Goal: Task Accomplishment & Management: Use online tool/utility

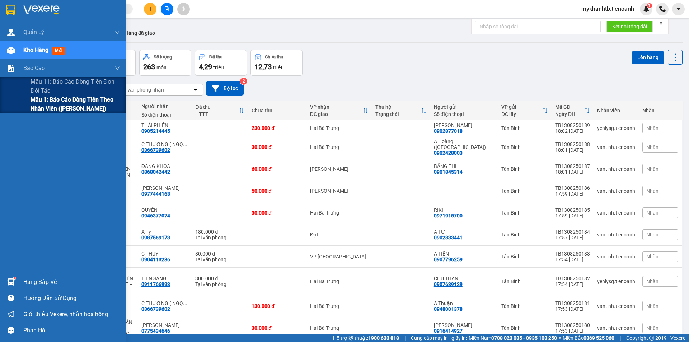
click at [57, 104] on span "Mẫu 1: Báo cáo dòng tiền theo nhân viên ([PERSON_NAME])" at bounding box center [75, 104] width 90 height 18
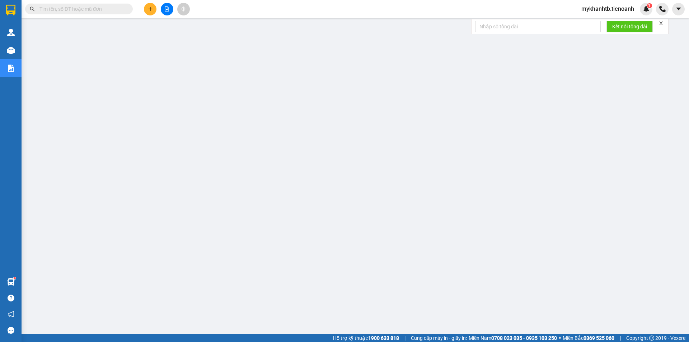
click at [153, 10] on button at bounding box center [150, 9] width 13 height 13
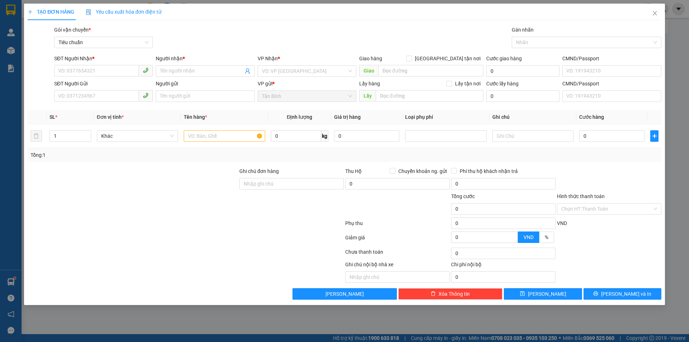
click at [210, 36] on div "Gói vận chuyển * Tiêu chuẩn Gán nhãn Nhãn" at bounding box center [358, 38] width 610 height 25
click at [114, 70] on input "SĐT Người Nhận *" at bounding box center [96, 70] width 85 height 11
click at [400, 147] on td "0" at bounding box center [366, 136] width 71 height 24
click at [133, 74] on input "SĐT Người Nhận *" at bounding box center [96, 70] width 85 height 11
type input "0859454686"
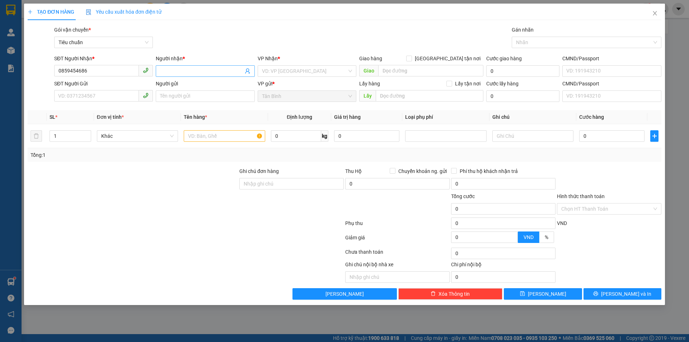
click at [192, 67] on input "Người nhận *" at bounding box center [201, 71] width 83 height 8
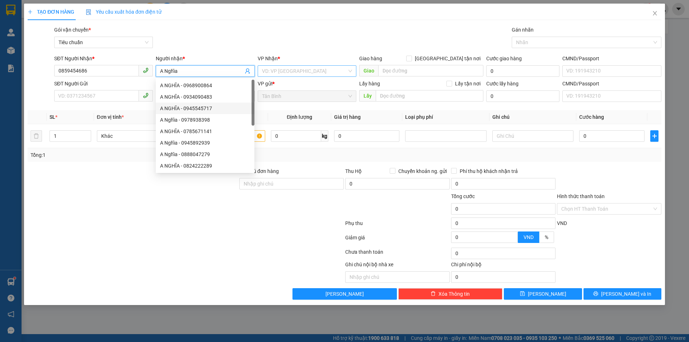
type input "A Nghĩa"
click at [289, 75] on input "search" at bounding box center [304, 71] width 85 height 11
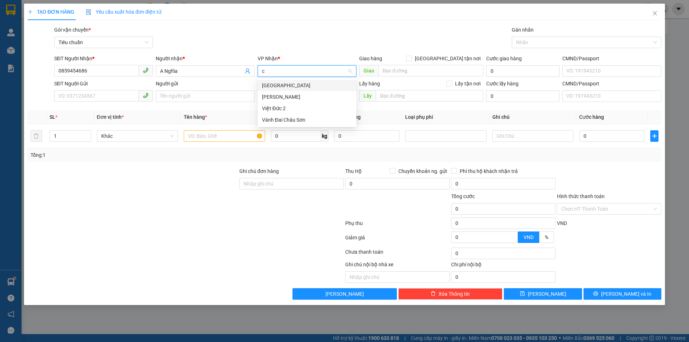
type input "ck"
drag, startPoint x: 291, startPoint y: 84, endPoint x: 275, endPoint y: 86, distance: 15.2
click at [290, 84] on div "[PERSON_NAME]" at bounding box center [307, 85] width 90 height 8
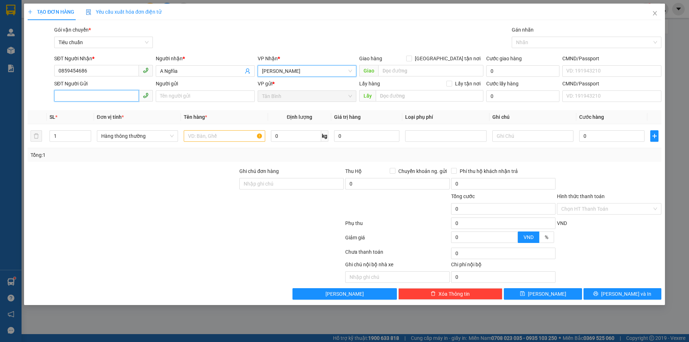
click at [76, 99] on input "SĐT Người Gửi" at bounding box center [96, 95] width 85 height 11
type input "0904102539"
type input "a"
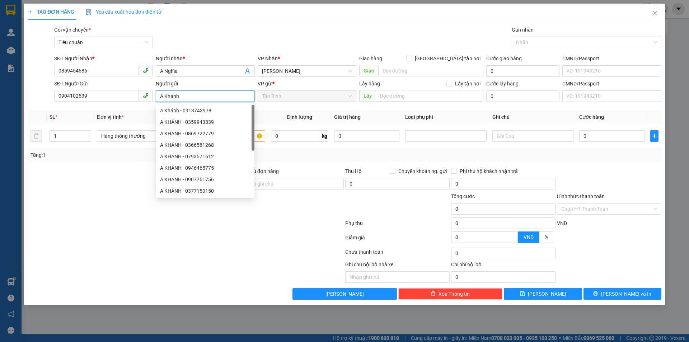
type input "A Khánh"
click at [77, 185] on div at bounding box center [133, 179] width 212 height 25
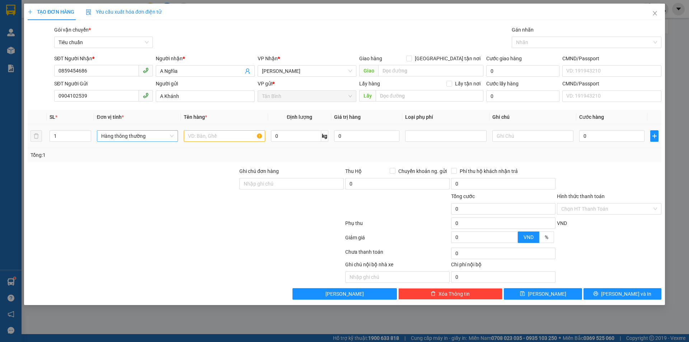
click at [120, 133] on span "Hàng thông thường" at bounding box center [137, 136] width 72 height 11
type input "q"
click at [129, 152] on div "Quần áo" at bounding box center [137, 150] width 72 height 8
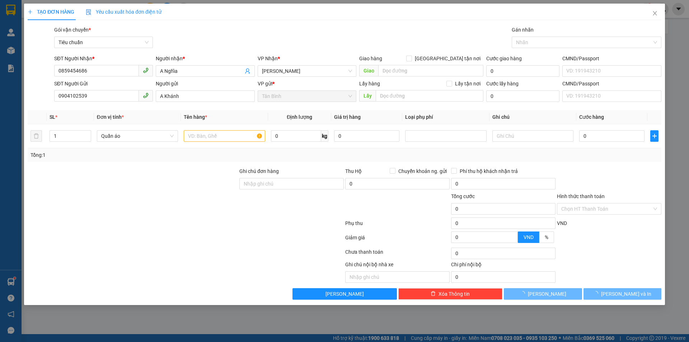
click at [159, 191] on div at bounding box center [133, 179] width 212 height 25
click at [200, 132] on input "text" at bounding box center [224, 135] width 81 height 11
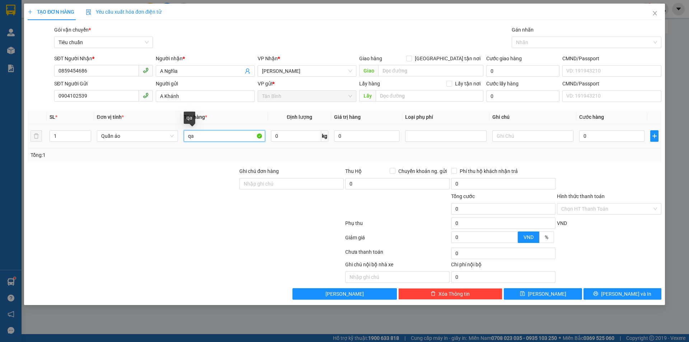
click at [209, 140] on input "qa" at bounding box center [224, 135] width 81 height 11
type input "QA"
click at [208, 150] on div "Tổng: 1" at bounding box center [344, 155] width 633 height 14
click at [519, 129] on div at bounding box center [532, 136] width 81 height 14
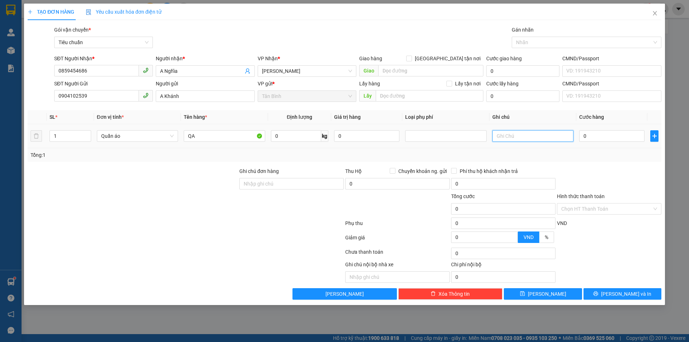
click at [532, 140] on input "text" at bounding box center [532, 135] width 81 height 11
type input "BỌC ĐEN"
click at [284, 137] on input "0" at bounding box center [296, 135] width 50 height 11
type input "4"
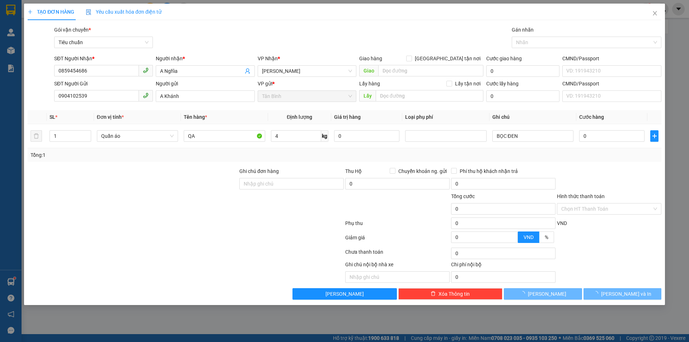
drag, startPoint x: 302, startPoint y: 156, endPoint x: 638, endPoint y: 120, distance: 338.1
click at [302, 157] on div "Tổng: 1" at bounding box center [344, 155] width 628 height 8
type input "30.000"
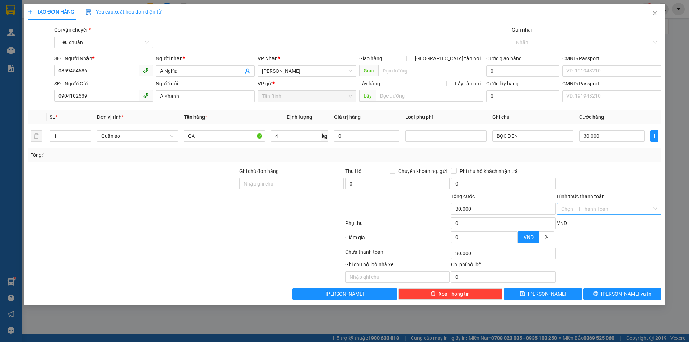
click at [629, 209] on input "Hình thức thanh toán" at bounding box center [606, 208] width 91 height 11
click at [622, 228] on div "Tại văn phòng" at bounding box center [609, 222] width 104 height 11
type input "0"
click at [642, 295] on button "[PERSON_NAME] và In" at bounding box center [622, 293] width 78 height 11
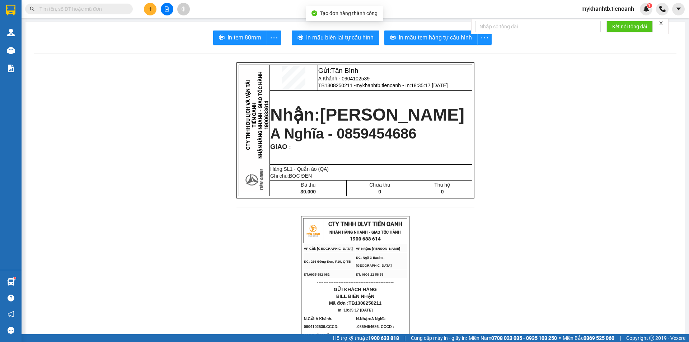
click at [344, 43] on button "In mẫu biên lai tự cấu hình" at bounding box center [336, 37] width 88 height 14
click at [425, 38] on span "In mẫu tem hàng tự cấu hình" at bounding box center [435, 37] width 73 height 9
click at [152, 9] on icon "plus" at bounding box center [150, 8] width 5 height 5
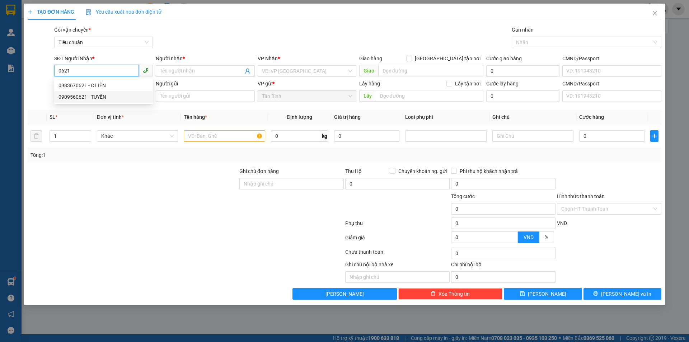
click at [113, 95] on div "0909560621 - TUYẾN" at bounding box center [103, 97] width 90 height 8
type input "0909560621"
type input "TUYẾN"
type input "123456789"
type input "90.000"
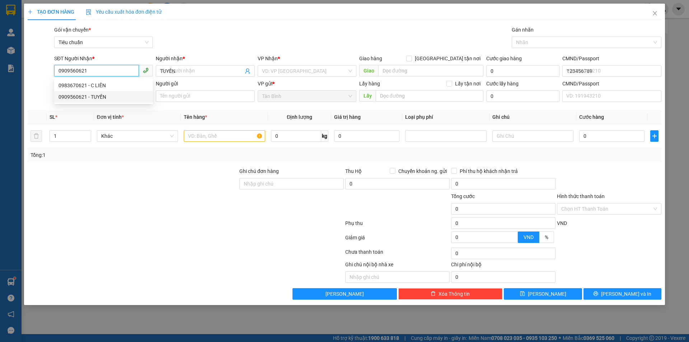
type input "90.000"
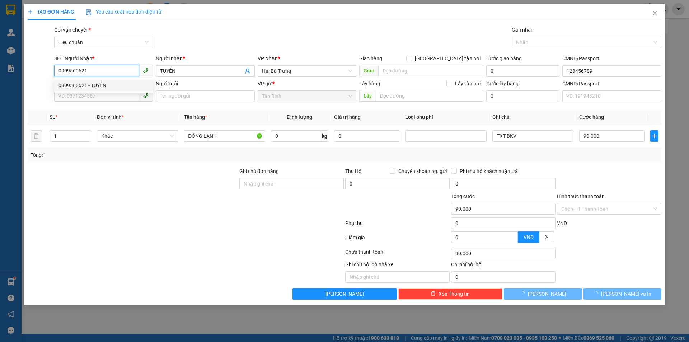
type input "0909560621"
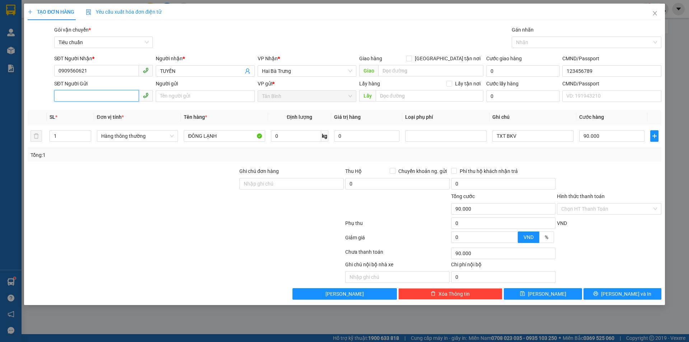
click at [113, 95] on input "SĐT Người Gửi" at bounding box center [96, 95] width 85 height 11
click at [117, 123] on div "0935778775 - A Sơn" at bounding box center [103, 122] width 90 height 8
type input "0935778775"
type input "A Sơn"
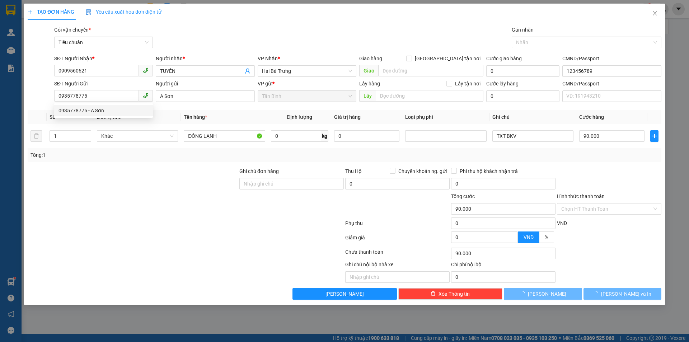
click at [149, 223] on div at bounding box center [185, 224] width 317 height 14
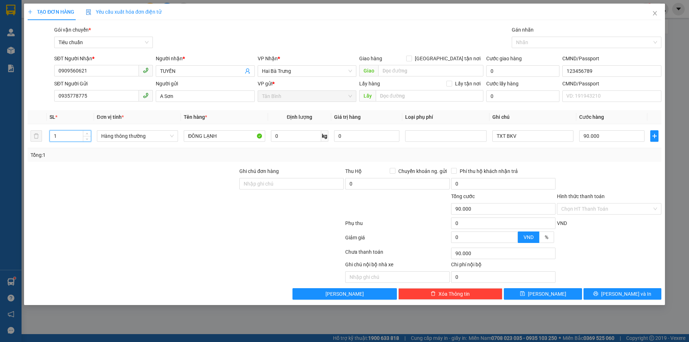
drag, startPoint x: 70, startPoint y: 137, endPoint x: 0, endPoint y: 127, distance: 70.3
click at [0, 127] on div "TẠO ĐƠN HÀNG Yêu cầu xuất hóa đơn điện tử Transit Pickup Surcharge Ids Transit …" at bounding box center [344, 171] width 689 height 342
type input "3"
click at [43, 178] on div at bounding box center [133, 179] width 212 height 25
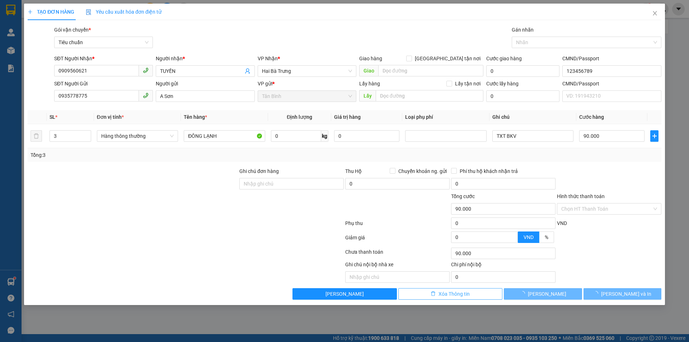
type input "0"
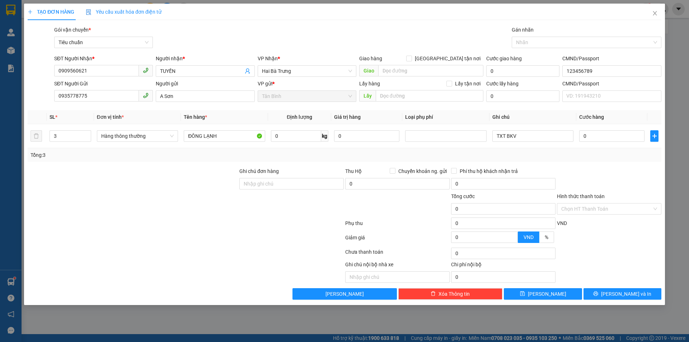
click at [181, 222] on div at bounding box center [185, 224] width 317 height 14
click at [656, 15] on icon "close" at bounding box center [654, 13] width 4 height 4
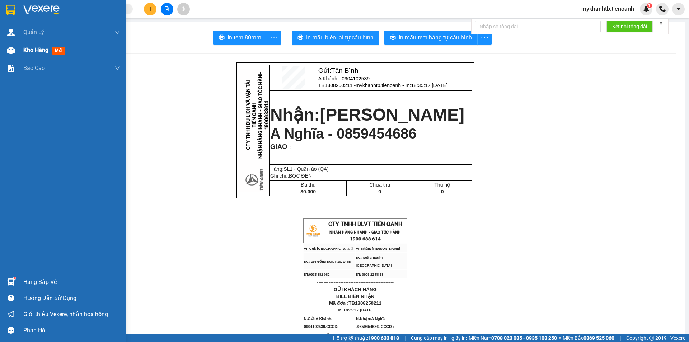
click at [24, 50] on span "Kho hàng" at bounding box center [35, 50] width 25 height 7
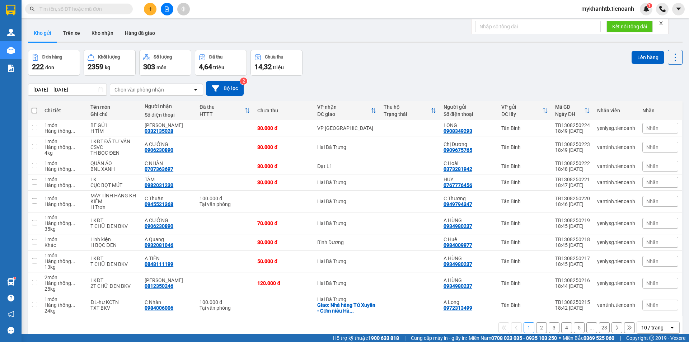
click at [596, 9] on span "mykhanhtb.tienoanh" at bounding box center [607, 8] width 64 height 9
click at [608, 24] on span "Đăng xuất" at bounding box center [611, 22] width 50 height 8
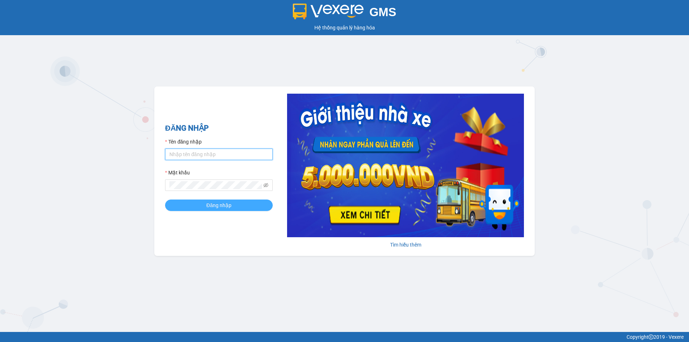
type input "mykhanhtb.tienoanh"
click at [228, 208] on span "Đăng nhập" at bounding box center [218, 205] width 25 height 8
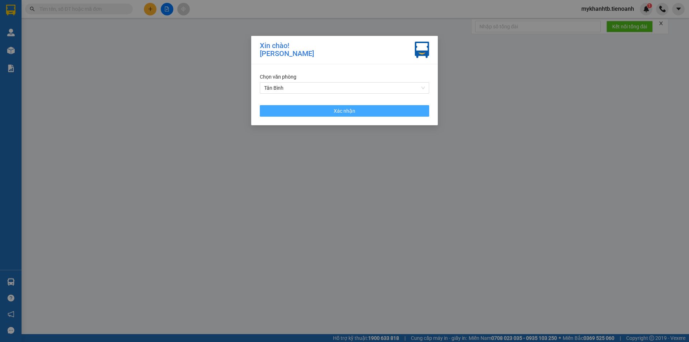
click at [346, 111] on span "Xác nhận" at bounding box center [345, 111] width 22 height 8
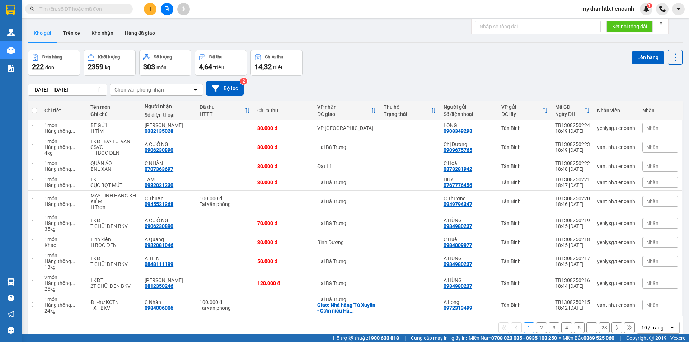
click at [536, 333] on div "1 2 3 4 5 ... 23 10 / trang open" at bounding box center [355, 327] width 649 height 12
click at [538, 328] on button "2" at bounding box center [541, 327] width 11 height 11
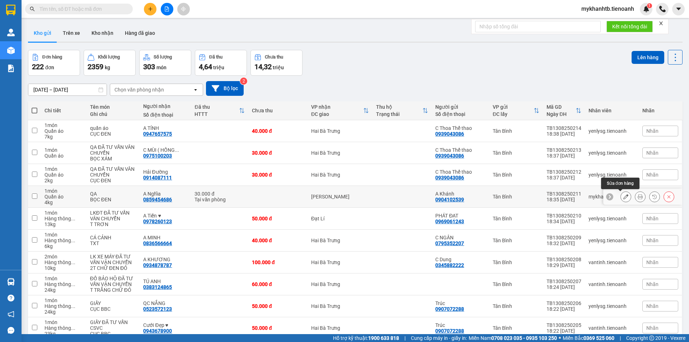
click at [623, 198] on icon at bounding box center [625, 196] width 5 height 5
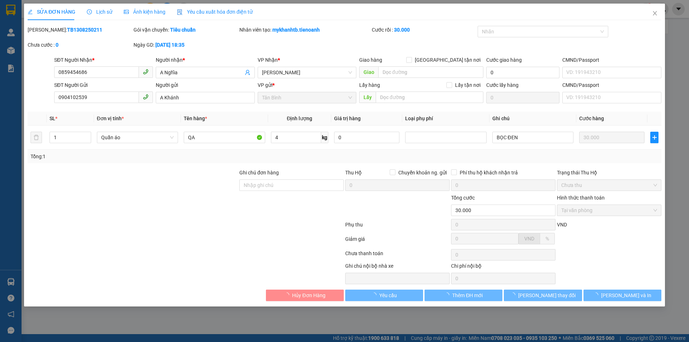
type input "0859454686"
type input "A Nghĩa"
type input "0904102539"
type input "A Khánh"
type input "30.000"
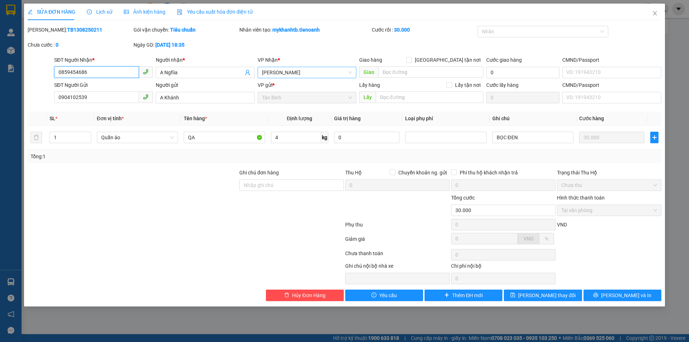
click at [297, 72] on span "[PERSON_NAME]" at bounding box center [307, 72] width 90 height 11
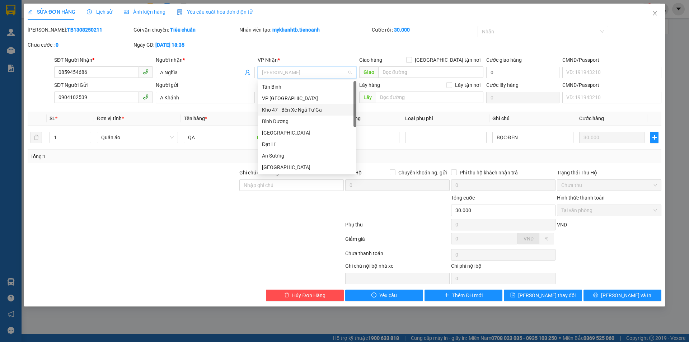
click at [306, 109] on div "Kho 47 - Bến Xe Ngã Tư Ga" at bounding box center [307, 110] width 90 height 8
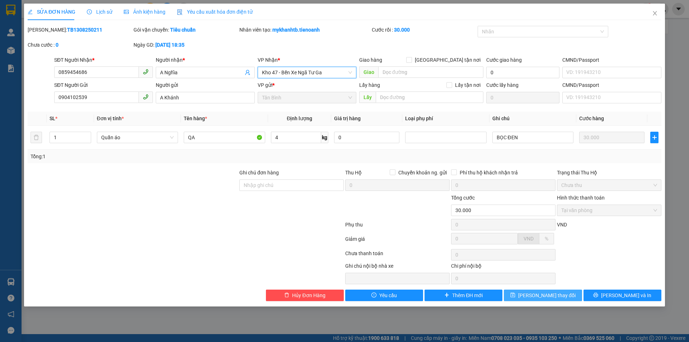
click at [538, 293] on span "[PERSON_NAME] thay đổi" at bounding box center [546, 295] width 57 height 8
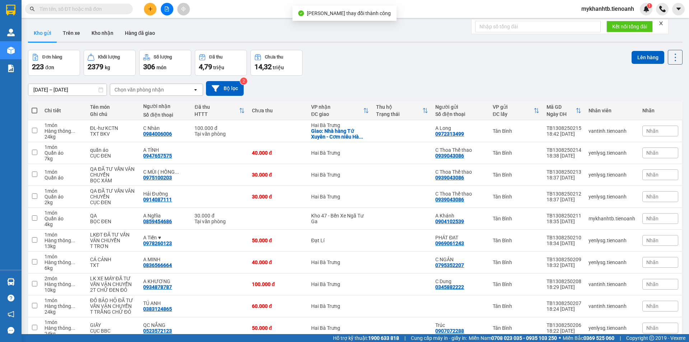
click at [619, 7] on span "mykhanhtb.tienoanh" at bounding box center [607, 8] width 64 height 9
click at [615, 24] on span "Đăng xuất" at bounding box center [611, 22] width 50 height 8
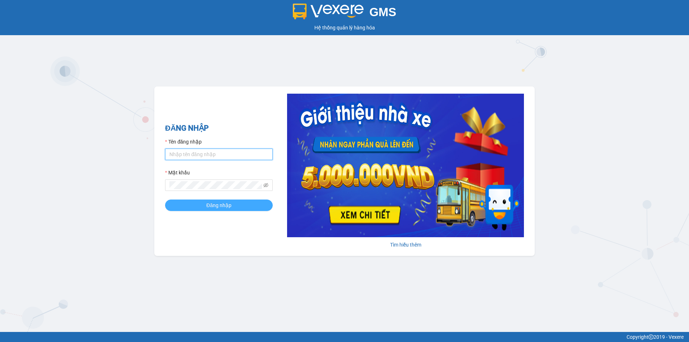
type input "mykhanhtb.tienoanh"
click at [207, 201] on span "Đăng nhập" at bounding box center [218, 205] width 25 height 8
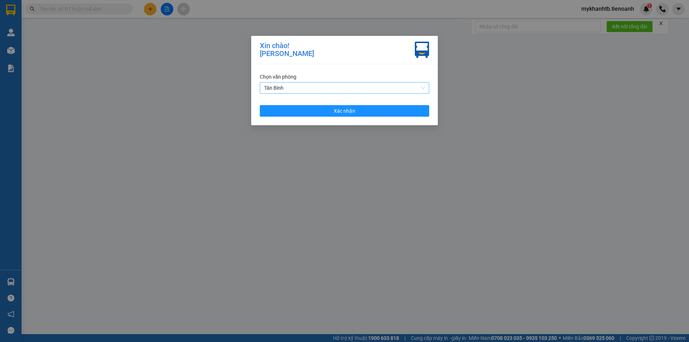
click at [318, 88] on span "Tân Bình" at bounding box center [344, 88] width 161 height 11
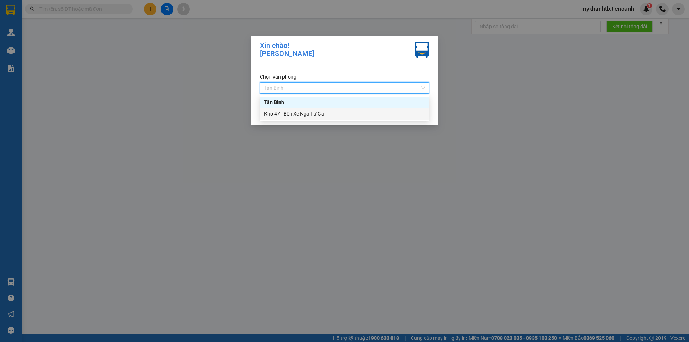
click at [316, 112] on div "Kho 47 - Bến Xe Ngã Tư Ga" at bounding box center [344, 114] width 161 height 8
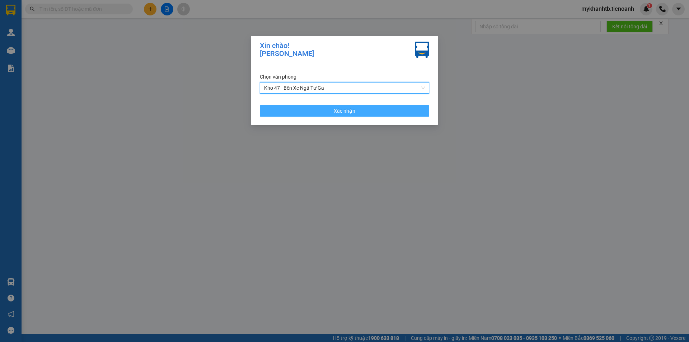
click at [306, 108] on button "Xác nhận" at bounding box center [344, 110] width 169 height 11
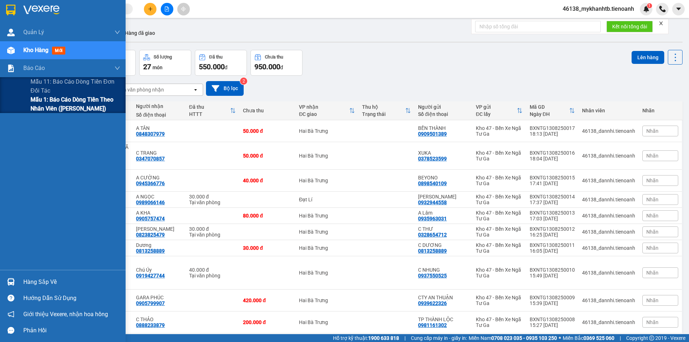
click at [36, 100] on span "Mẫu 1: Báo cáo dòng tiền theo nhân viên ([PERSON_NAME])" at bounding box center [75, 104] width 90 height 18
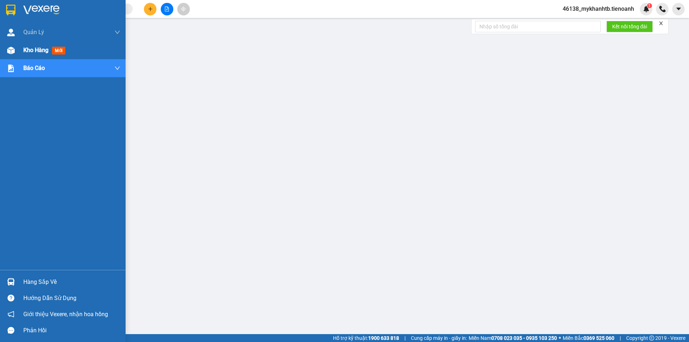
click at [16, 42] on div "Kho hàng mới" at bounding box center [63, 50] width 126 height 18
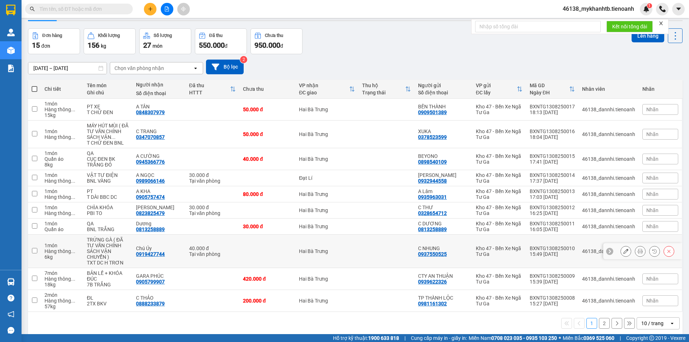
scroll to position [33, 0]
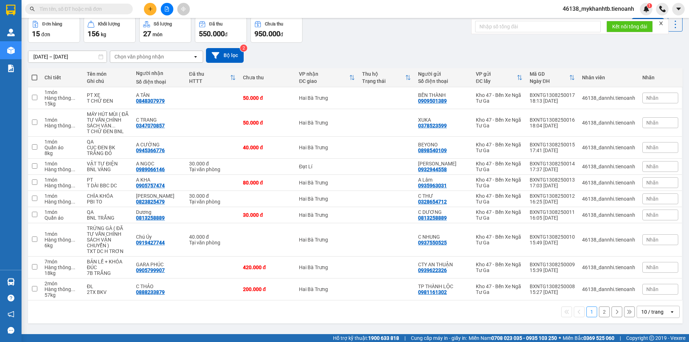
click at [658, 306] on div "10 / trang" at bounding box center [653, 311] width 32 height 11
click at [659, 292] on span "100 / trang" at bounding box center [650, 290] width 26 height 7
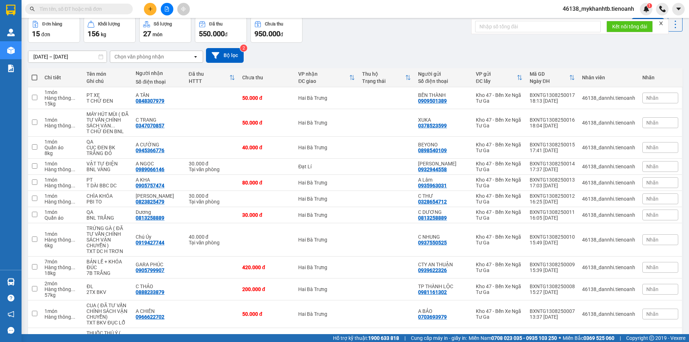
click at [94, 11] on input "text" at bounding box center [81, 9] width 85 height 8
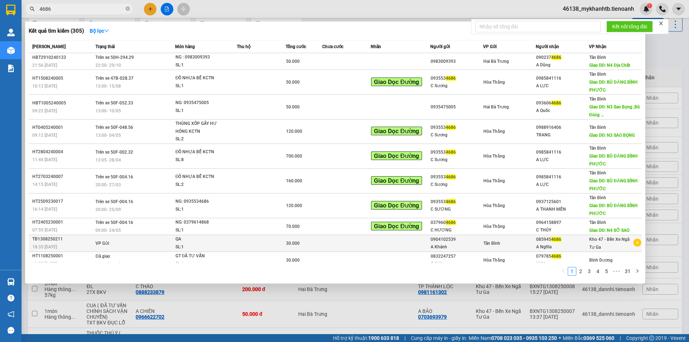
type input "4686"
click at [281, 240] on td at bounding box center [261, 243] width 49 height 17
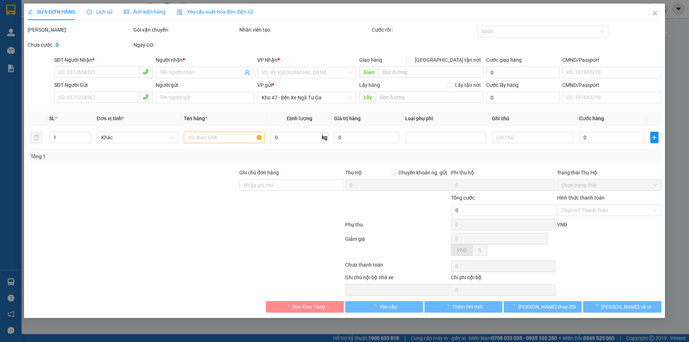
type input "0859454686"
type input "A Nghĩa"
type input "0904102539"
type input "A Khánh"
type input "30.000"
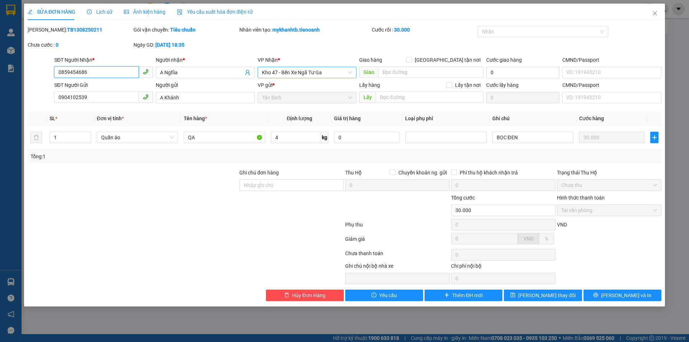
click at [269, 73] on span "Kho 47 - Bến Xe Ngã Tư Ga" at bounding box center [307, 72] width 90 height 11
click at [306, 298] on span "Hủy Đơn Hàng" at bounding box center [308, 295] width 33 height 8
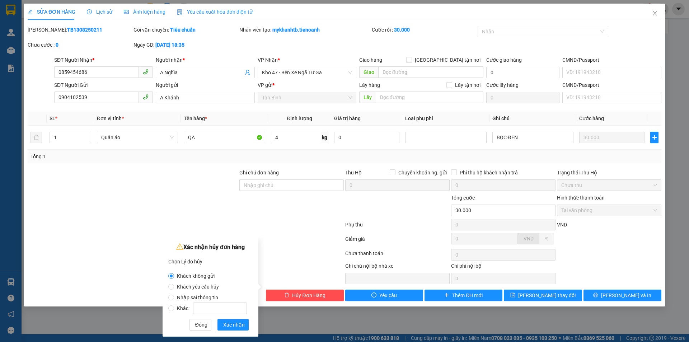
click at [207, 299] on label "Khác:" at bounding box center [208, 304] width 81 height 11
click at [174, 305] on input "Khác:" at bounding box center [171, 308] width 6 height 6
radio input "true"
radio input "false"
drag, startPoint x: 188, startPoint y: 299, endPoint x: 192, endPoint y: 301, distance: 4.0
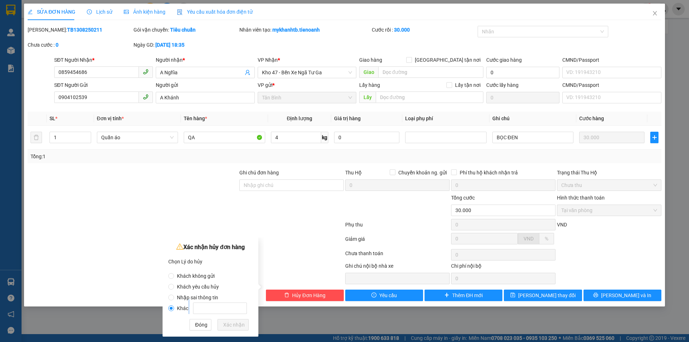
click at [189, 300] on label "Khác:" at bounding box center [208, 304] width 81 height 11
click at [195, 295] on span "Nhập sai thông tin" at bounding box center [197, 298] width 47 height 6
click at [174, 295] on input "Nhập sai thông tin" at bounding box center [171, 298] width 6 height 6
radio input "true"
radio input "false"
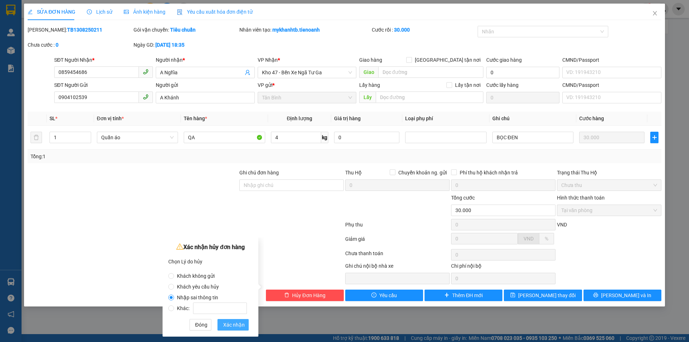
click at [240, 328] on span "Xác nhận" at bounding box center [234, 325] width 22 height 8
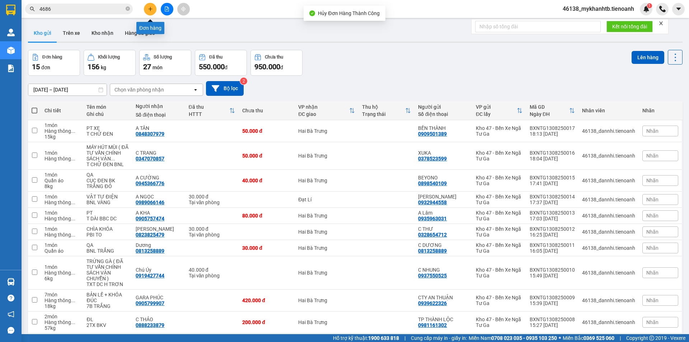
click at [146, 11] on button at bounding box center [150, 9] width 13 height 13
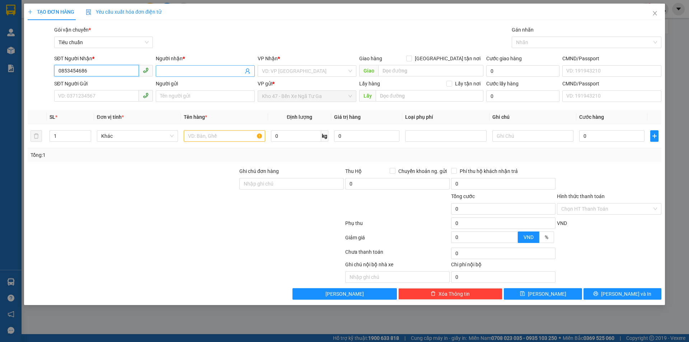
type input "0853454686"
click at [164, 70] on input "Người nhận *" at bounding box center [201, 71] width 83 height 8
type input "a"
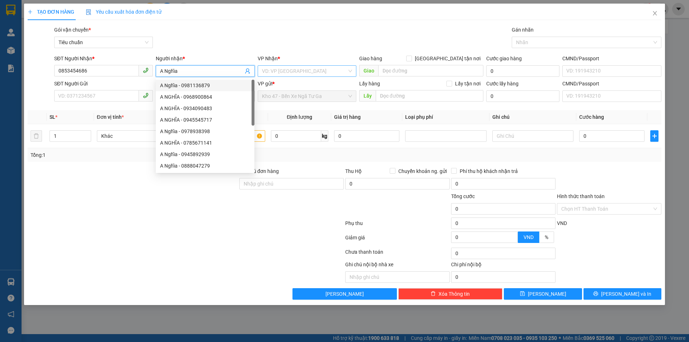
type input "A Nghĩa"
click at [322, 70] on input "search" at bounding box center [304, 71] width 85 height 11
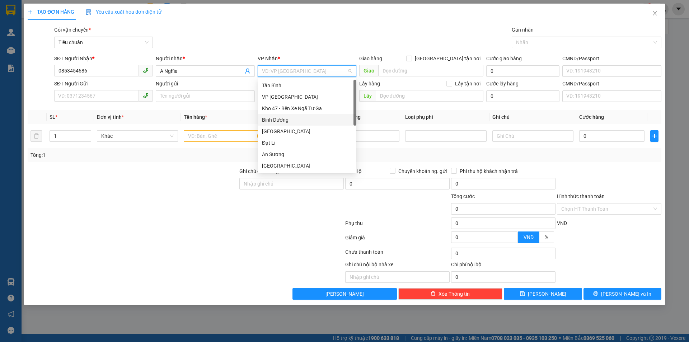
scroll to position [57, 0]
drag, startPoint x: 292, startPoint y: 135, endPoint x: 250, endPoint y: 129, distance: 42.3
click at [292, 135] on div "[PERSON_NAME]" at bounding box center [307, 131] width 90 height 8
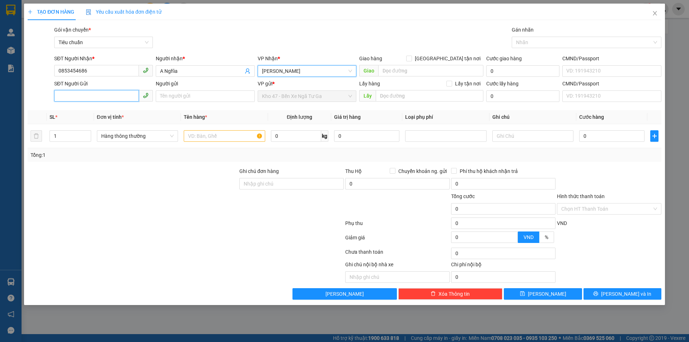
click at [131, 90] on input "SĐT Người Gửi" at bounding box center [96, 95] width 85 height 11
click at [110, 95] on input "0859454686" at bounding box center [96, 95] width 85 height 11
type input "0904102539"
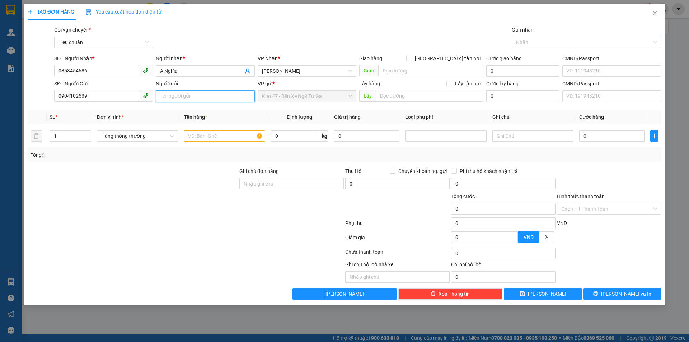
click at [176, 98] on input "Người gửi" at bounding box center [205, 95] width 99 height 11
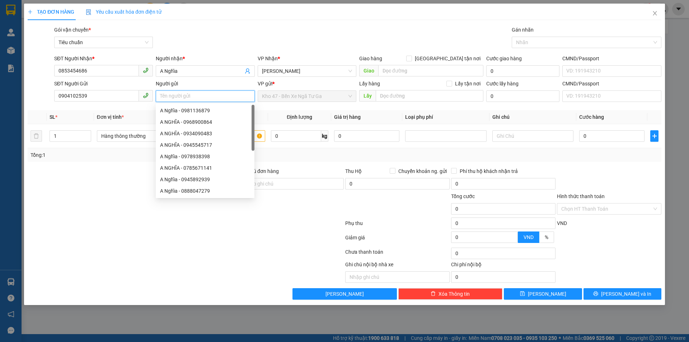
type input "a"
type input "A Khánh"
drag, startPoint x: 335, startPoint y: 156, endPoint x: 166, endPoint y: 147, distance: 168.9
click at [332, 155] on div "Tổng: 1" at bounding box center [344, 155] width 628 height 8
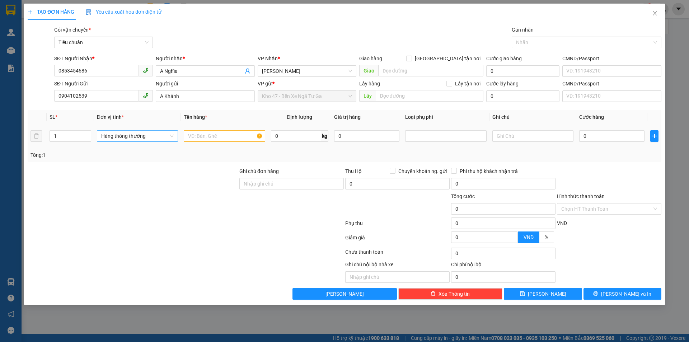
click at [138, 134] on span "Hàng thông thường" at bounding box center [137, 136] width 72 height 11
type input "q"
drag, startPoint x: 134, startPoint y: 151, endPoint x: 174, endPoint y: 200, distance: 63.5
click at [134, 151] on div "Quần áo" at bounding box center [137, 150] width 72 height 8
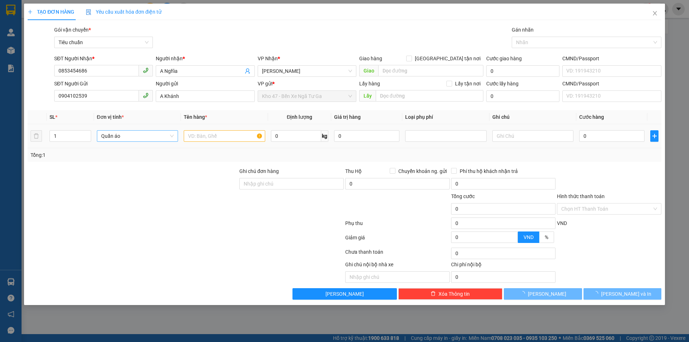
drag, startPoint x: 174, startPoint y: 200, endPoint x: 219, endPoint y: 136, distance: 78.8
click at [175, 198] on div at bounding box center [133, 204] width 212 height 25
click at [219, 136] on input "text" at bounding box center [224, 135] width 81 height 11
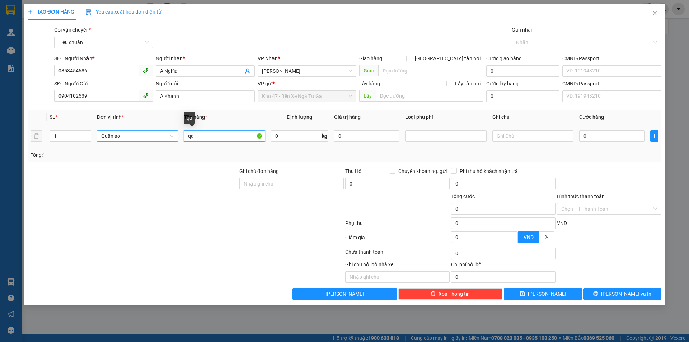
click at [219, 136] on input "qa" at bounding box center [224, 135] width 81 height 11
type input "QA"
drag, startPoint x: 210, startPoint y: 161, endPoint x: 385, endPoint y: 122, distance: 179.3
click at [216, 160] on div "Tổng: 1" at bounding box center [344, 155] width 633 height 14
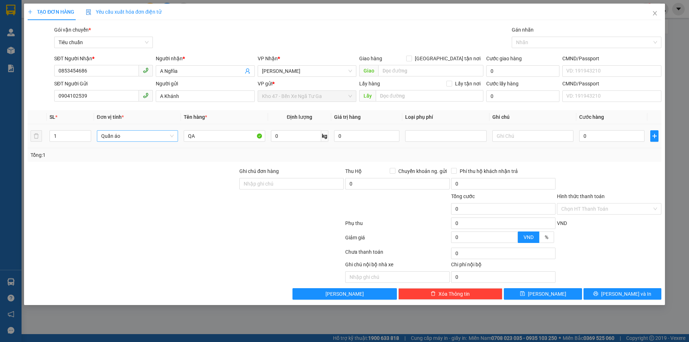
click at [537, 128] on td at bounding box center [532, 136] width 87 height 24
click at [538, 135] on input "text" at bounding box center [532, 135] width 81 height 11
type input "BỌC ĐEN"
type input "3"
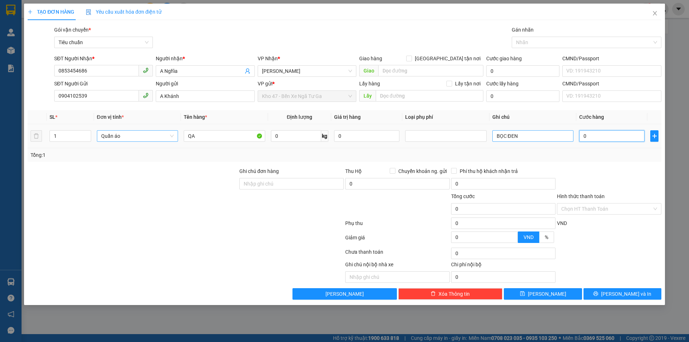
type input "3"
type input "30"
type input "30.000"
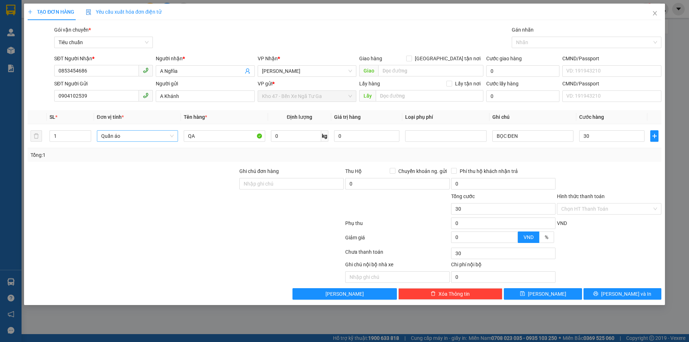
type input "30.000"
click at [586, 159] on div "Tổng: 1" at bounding box center [344, 155] width 628 height 8
click at [608, 205] on input "Hình thức thanh toán" at bounding box center [606, 208] width 91 height 11
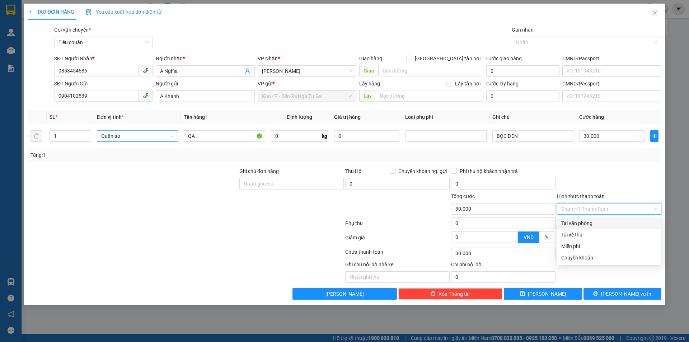
click at [610, 216] on div "Hình thức thanh toán Chọn HT Thanh Toán" at bounding box center [609, 204] width 104 height 25
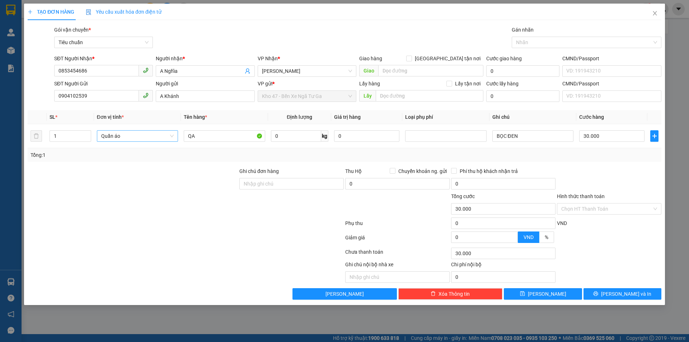
click at [615, 223] on div "VND" at bounding box center [609, 225] width 106 height 13
click at [612, 206] on input "Hình thức thanh toán" at bounding box center [606, 208] width 91 height 11
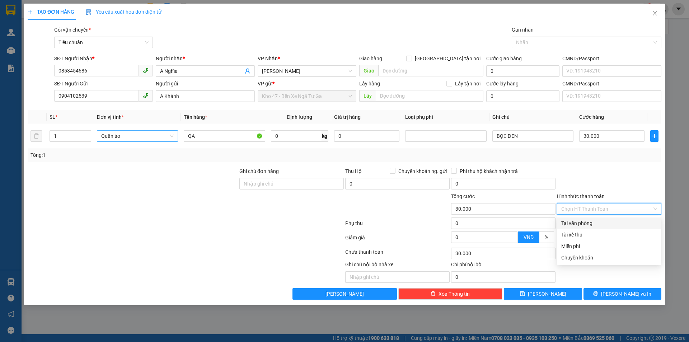
click at [612, 220] on div "Tại văn phòng" at bounding box center [609, 223] width 96 height 8
type input "0"
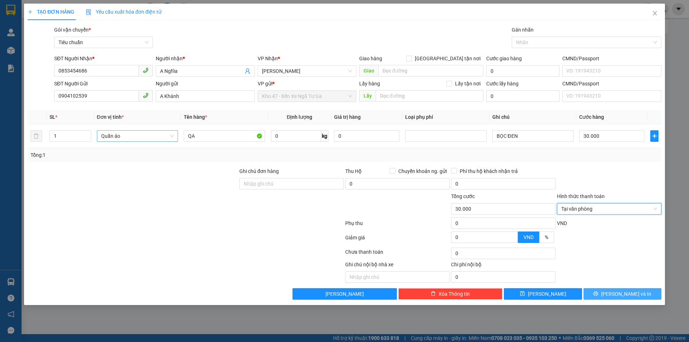
click at [634, 298] on button "[PERSON_NAME] và In" at bounding box center [622, 293] width 78 height 11
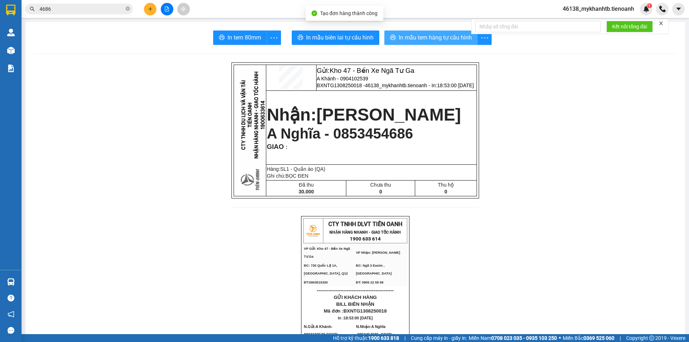
click at [428, 35] on span "In mẫu tem hàng tự cấu hình" at bounding box center [435, 37] width 73 height 9
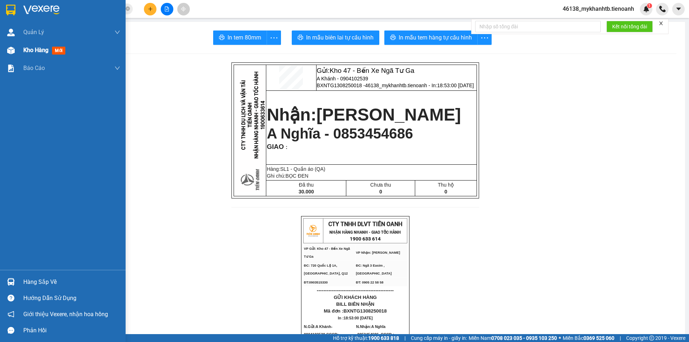
click at [11, 49] on img at bounding box center [11, 51] width 8 height 8
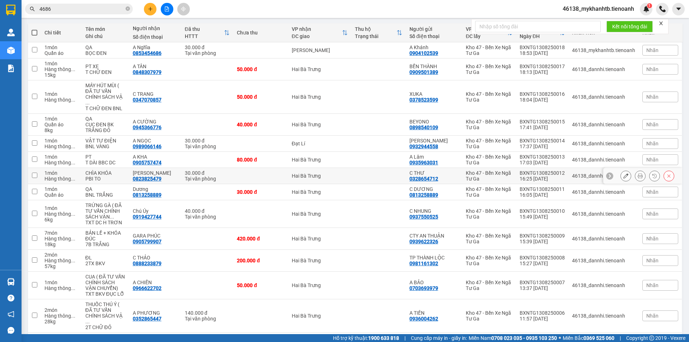
scroll to position [108, 0]
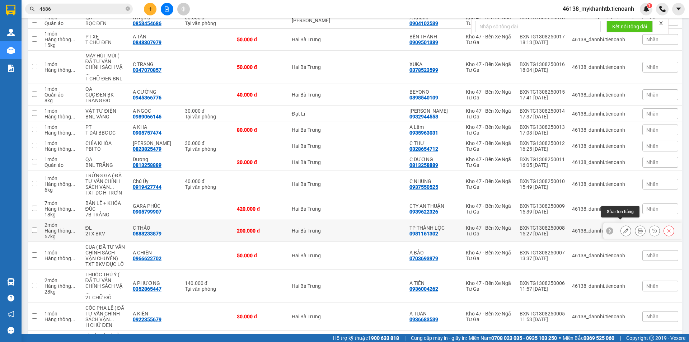
click at [621, 225] on button at bounding box center [626, 231] width 10 height 13
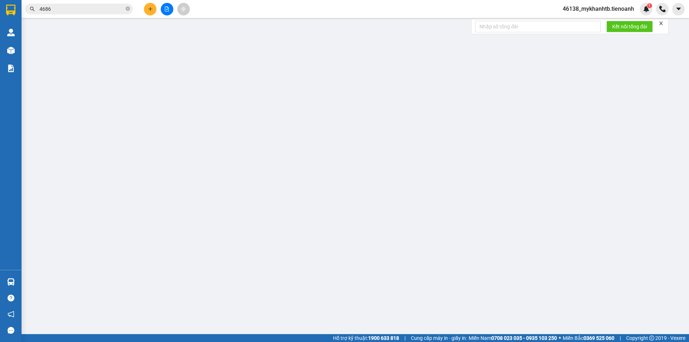
type input "0888233879"
type input "C THẢO"
type input "0981161302"
type input "TP THÀNH LỘC"
type input "200.000"
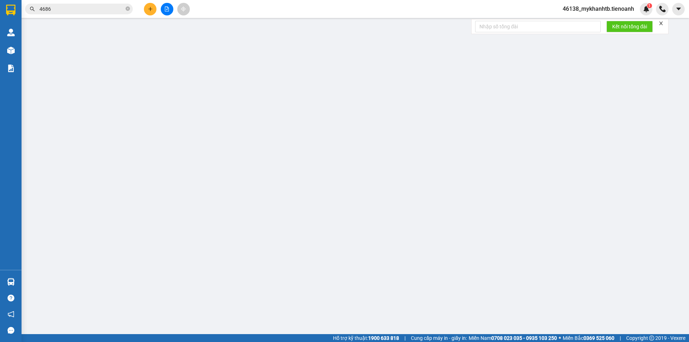
type input "200.000"
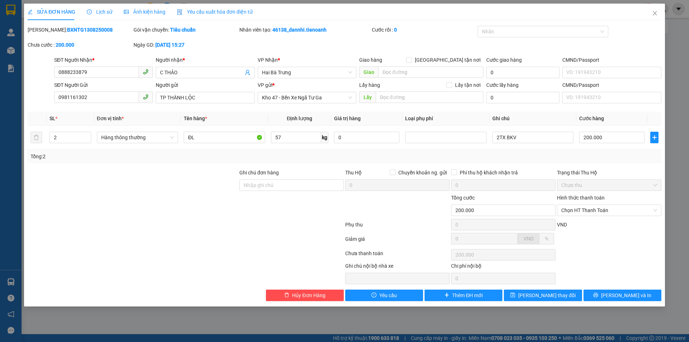
click at [112, 170] on div at bounding box center [133, 181] width 212 height 25
click at [81, 138] on input "2" at bounding box center [70, 137] width 41 height 11
type input "1"
click at [283, 137] on input "57" at bounding box center [296, 137] width 50 height 11
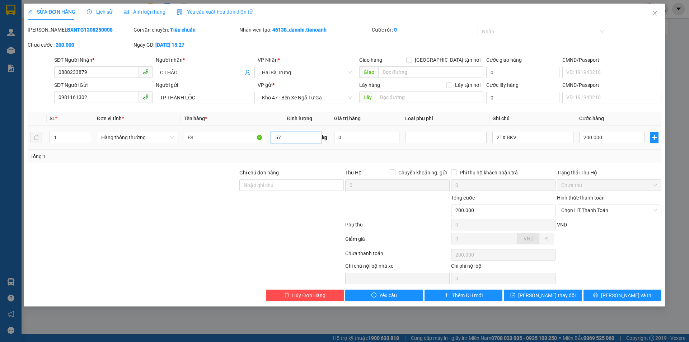
click at [305, 140] on input "57" at bounding box center [296, 137] width 50 height 11
type input "114"
click at [319, 159] on div "Tổng: 1" at bounding box center [344, 156] width 628 height 8
click at [550, 293] on span "[PERSON_NAME] thay đổi" at bounding box center [546, 295] width 57 height 8
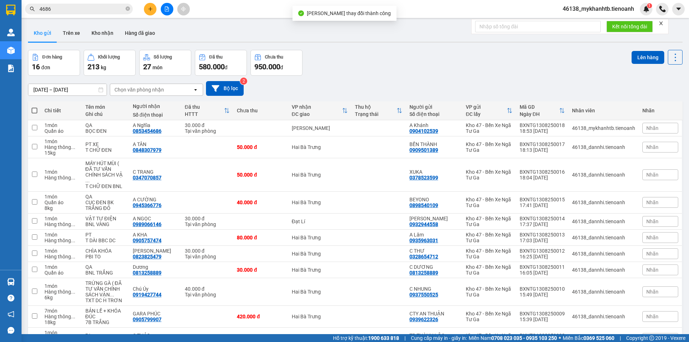
click at [152, 9] on icon "plus" at bounding box center [150, 8] width 5 height 5
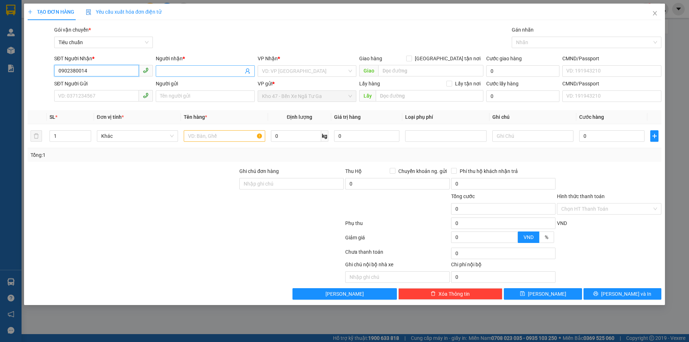
type input "0902380014"
click at [180, 69] on input "Người nhận *" at bounding box center [201, 71] width 83 height 8
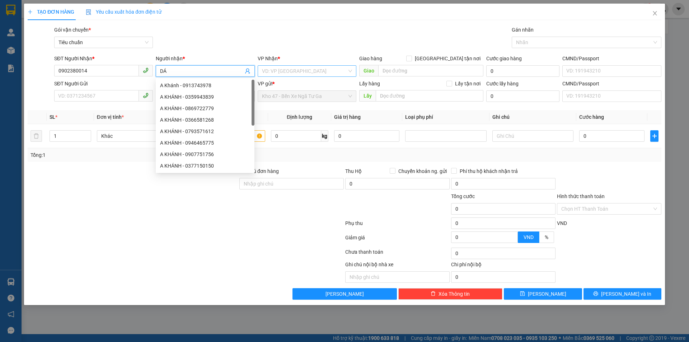
type input "D"
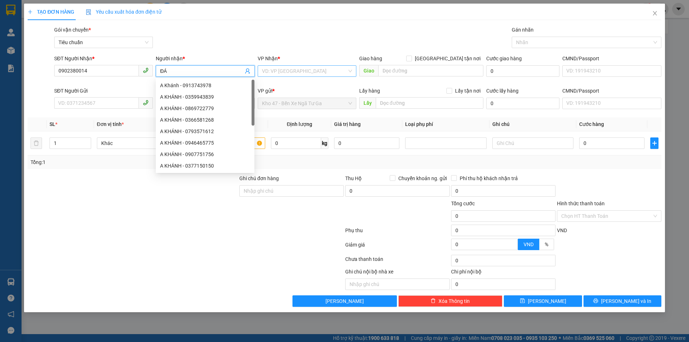
type input "ĐÁ"
click at [311, 71] on input "search" at bounding box center [304, 71] width 85 height 11
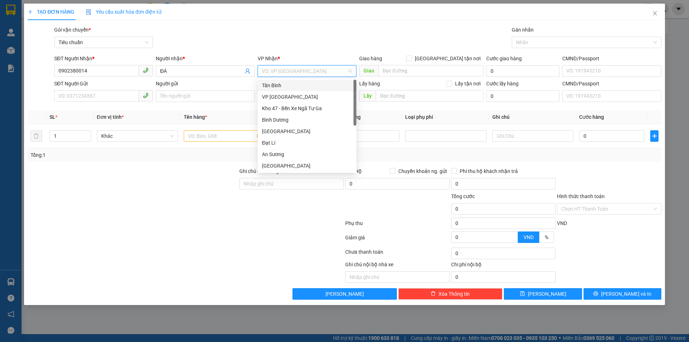
click at [295, 86] on div "Tân Bình" at bounding box center [307, 85] width 90 height 8
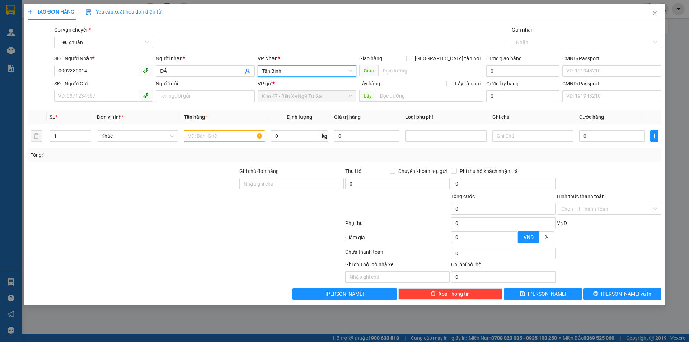
click at [300, 74] on span "Tân Bình" at bounding box center [307, 71] width 90 height 11
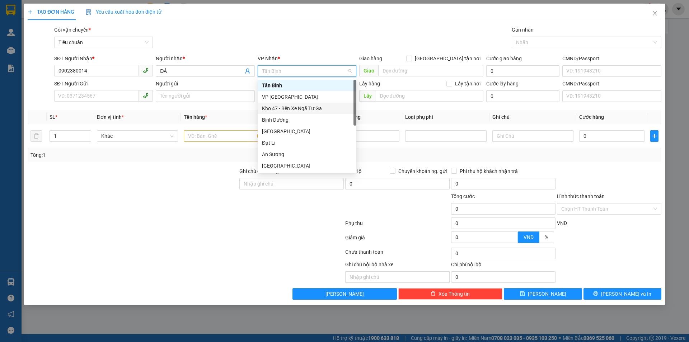
click at [302, 110] on div "Kho 47 - Bến Xe Ngã Tư Ga" at bounding box center [307, 108] width 90 height 8
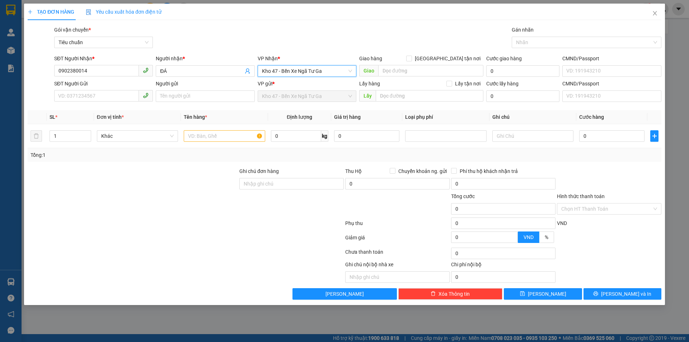
click at [306, 70] on span "Kho 47 - Bến Xe Ngã Tư Ga" at bounding box center [307, 71] width 90 height 11
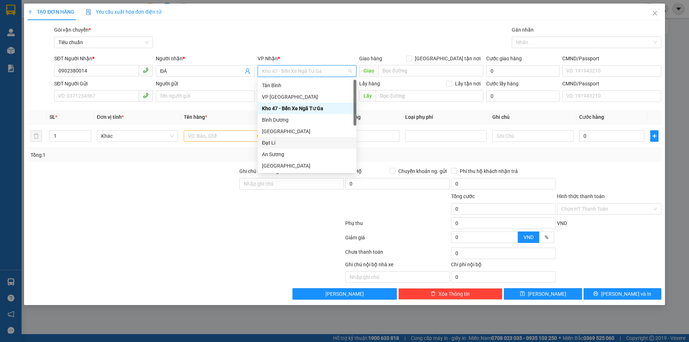
click at [304, 144] on div "Đạt Lí" at bounding box center [307, 143] width 90 height 8
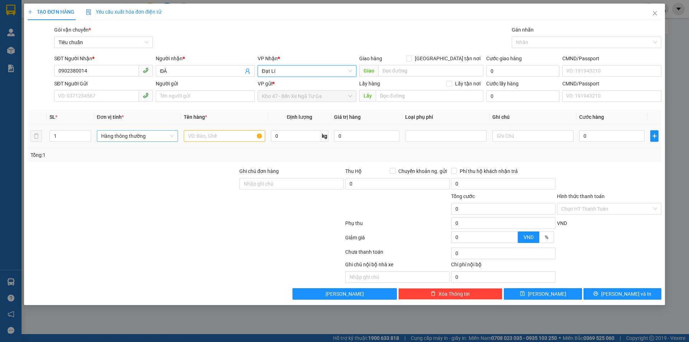
click at [138, 134] on span "Hàng thông thường" at bounding box center [137, 136] width 72 height 11
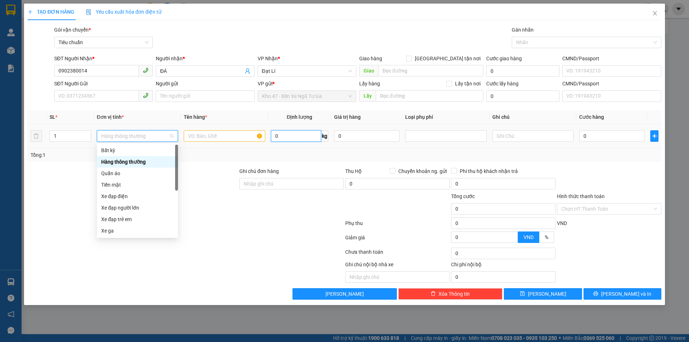
click at [284, 140] on input "0" at bounding box center [296, 135] width 50 height 11
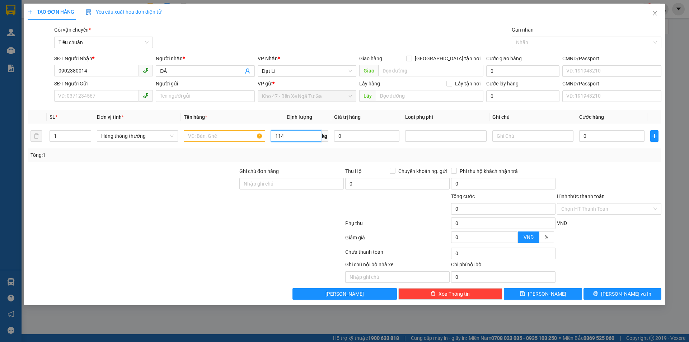
type input "114"
click at [292, 154] on div "Tổng: 1" at bounding box center [344, 155] width 628 height 8
type input "163.600"
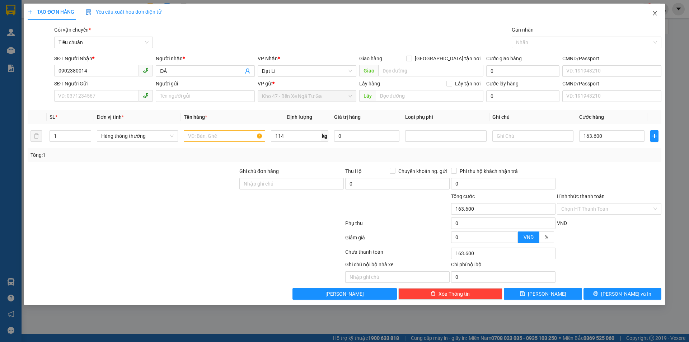
click at [654, 16] on icon "close" at bounding box center [655, 13] width 6 height 6
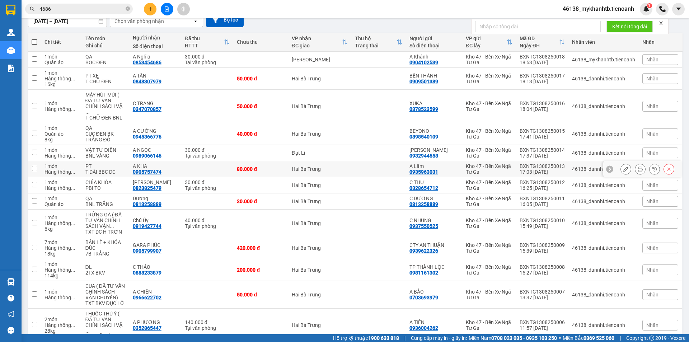
scroll to position [72, 0]
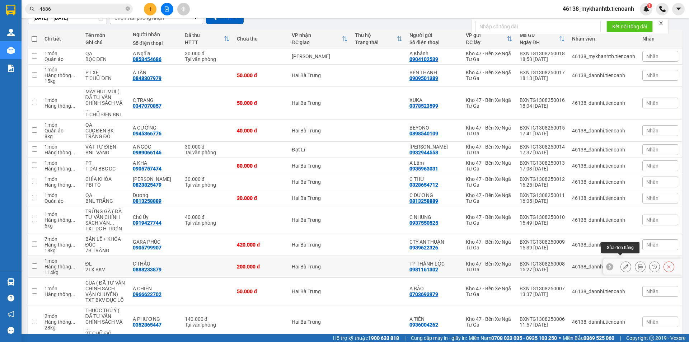
click at [623, 264] on icon at bounding box center [625, 266] width 5 height 5
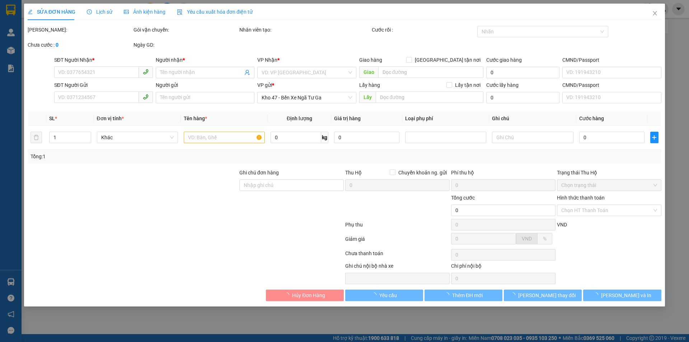
type input "0888233879"
type input "C THẢO"
type input "0981161302"
type input "TP THÀNH LỘC"
type input "200.000"
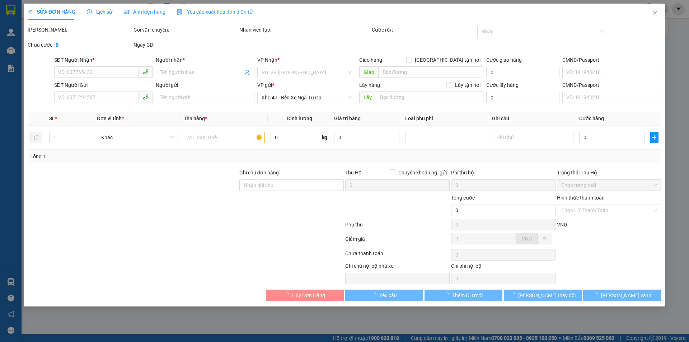
type input "200.000"
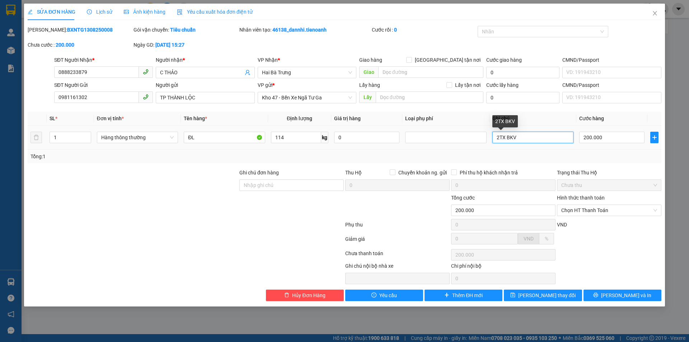
drag, startPoint x: 500, startPoint y: 137, endPoint x: 361, endPoint y: 146, distance: 138.8
click at [361, 146] on tr "1 Hàng thông thường ĐL 114 kg 0 2TX BKV 200.000" at bounding box center [344, 138] width 633 height 24
type input "TX BKV"
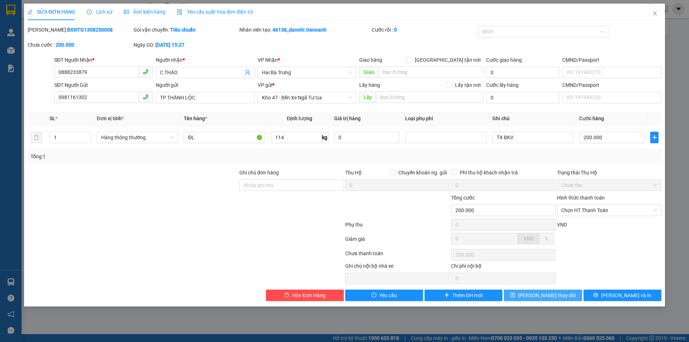
click at [571, 295] on button "[PERSON_NAME] thay đổi" at bounding box center [543, 294] width 78 height 11
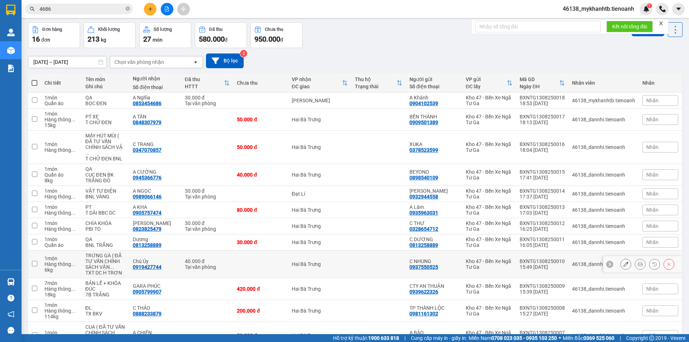
scroll to position [36, 0]
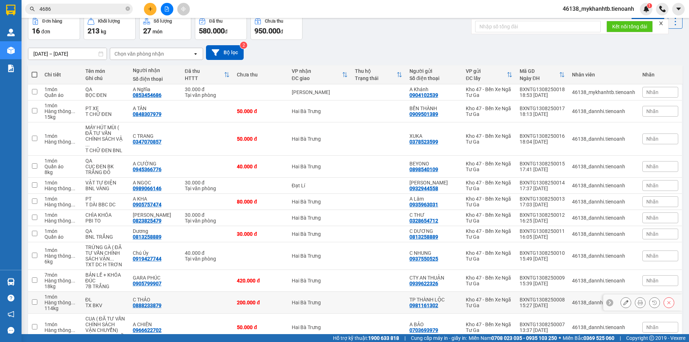
click at [637, 300] on icon at bounding box center [639, 302] width 5 height 5
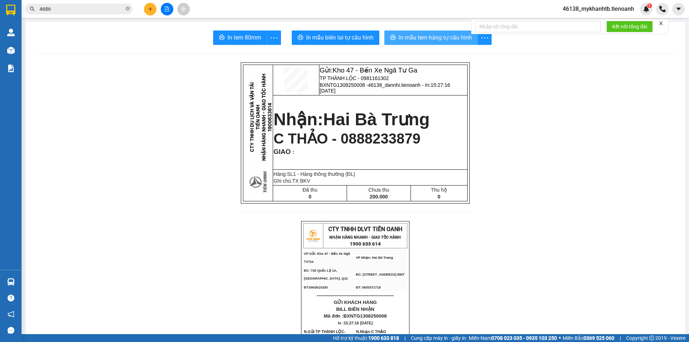
click at [433, 34] on span "In mẫu tem hàng tự cấu hình" at bounding box center [435, 37] width 73 height 9
click at [373, 145] on span "C THẢO - 0888233879" at bounding box center [346, 139] width 147 height 16
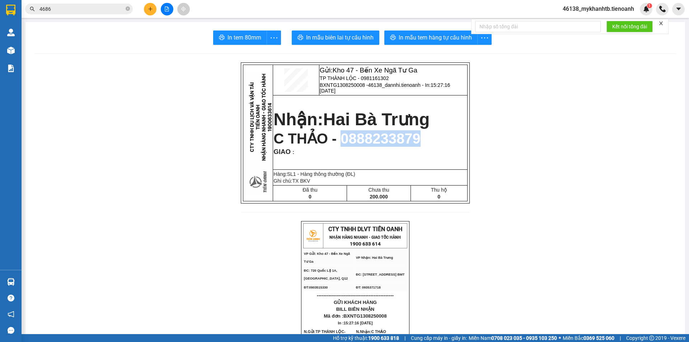
click at [373, 145] on span "C THẢO - 0888233879" at bounding box center [346, 139] width 147 height 16
copy span "0888233879"
click at [67, 9] on input "4686" at bounding box center [81, 9] width 85 height 8
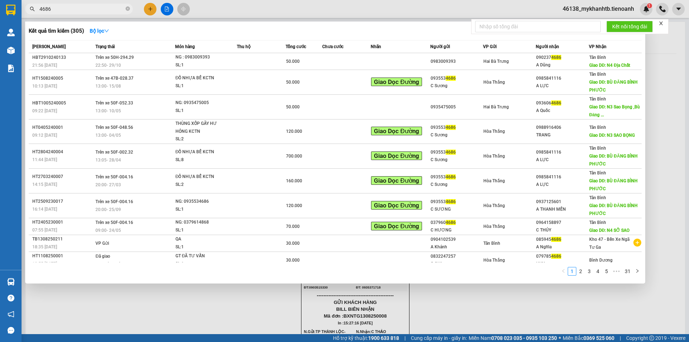
paste input "0888233879"
click at [67, 8] on input "46860888233879" at bounding box center [81, 9] width 85 height 8
paste input "text"
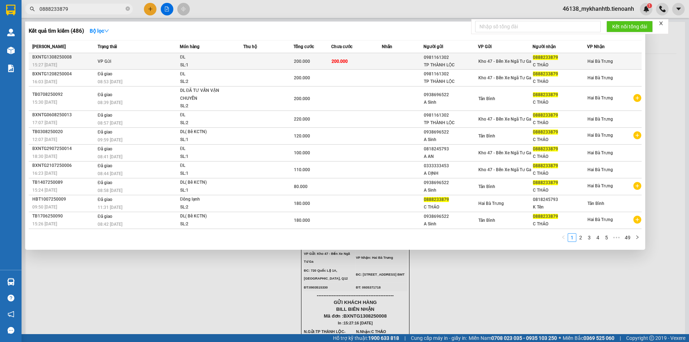
type input "0888233879"
click at [328, 61] on div "200.000" at bounding box center [312, 61] width 37 height 8
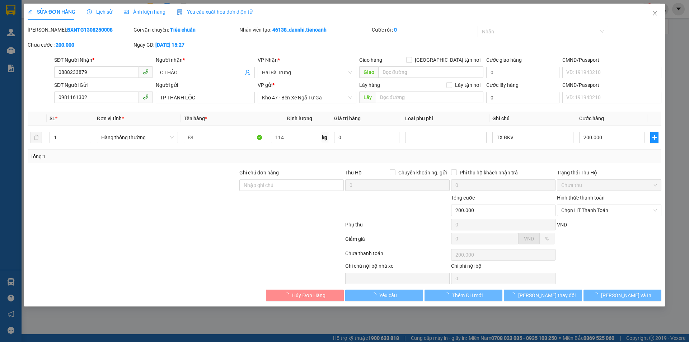
type input "0888233879"
type input "C THẢO"
type input "0981161302"
type input "TP THÀNH LỘC"
type input "200.000"
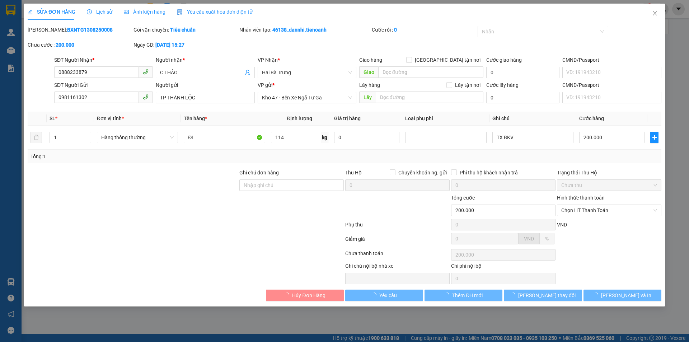
type input "200.000"
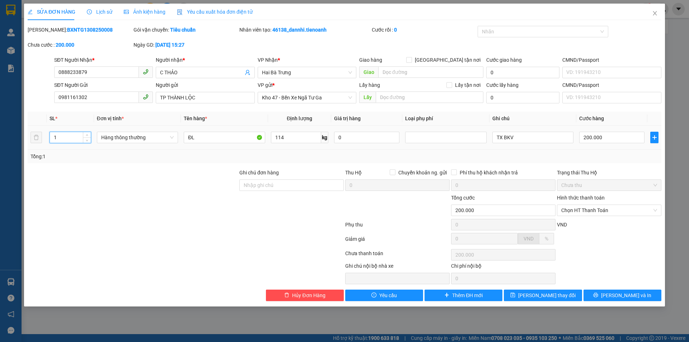
click at [81, 179] on div at bounding box center [133, 181] width 212 height 25
click at [61, 138] on input "1" at bounding box center [70, 137] width 41 height 11
type input "2"
drag, startPoint x: 80, startPoint y: 159, endPoint x: 109, endPoint y: 152, distance: 29.7
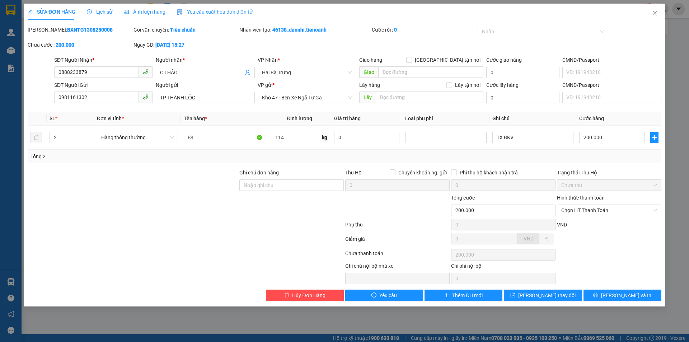
click at [87, 159] on div "Tổng: 2" at bounding box center [147, 156] width 235 height 8
click at [293, 140] on input "114" at bounding box center [296, 137] width 50 height 11
type input "57"
click at [493, 135] on input "TX BKV" at bounding box center [532, 137] width 81 height 11
type input "2TX BKV"
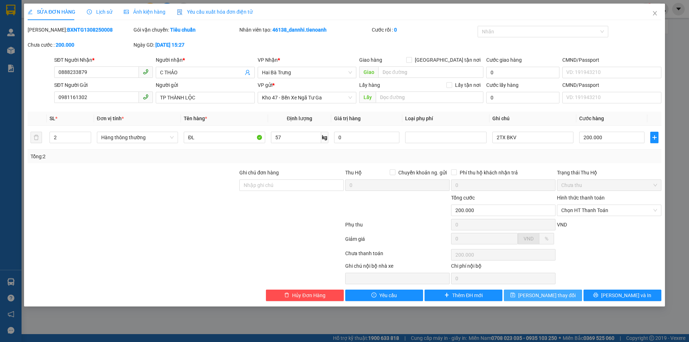
click at [552, 297] on span "[PERSON_NAME] thay đổi" at bounding box center [546, 295] width 57 height 8
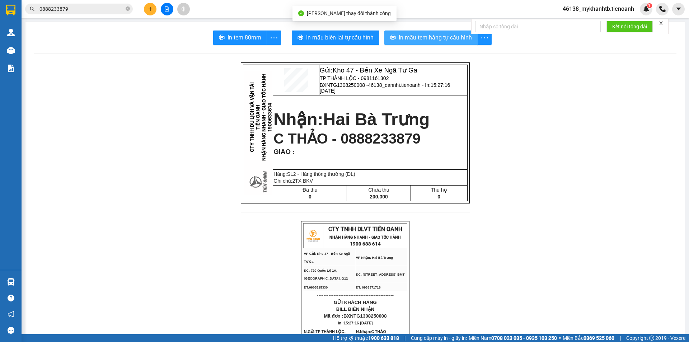
click at [414, 33] on span "In mẫu tem hàng tự cấu hình" at bounding box center [435, 37] width 73 height 9
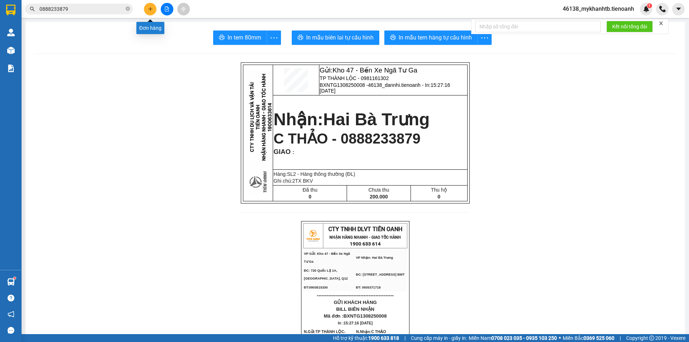
click at [147, 10] on button at bounding box center [150, 9] width 13 height 13
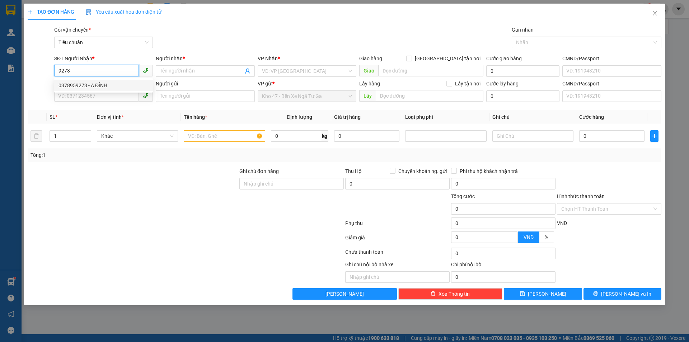
click at [122, 84] on div "0378959273 - A ĐỈNH" at bounding box center [103, 85] width 90 height 8
type input "0378959273"
type input "A ĐỈNH"
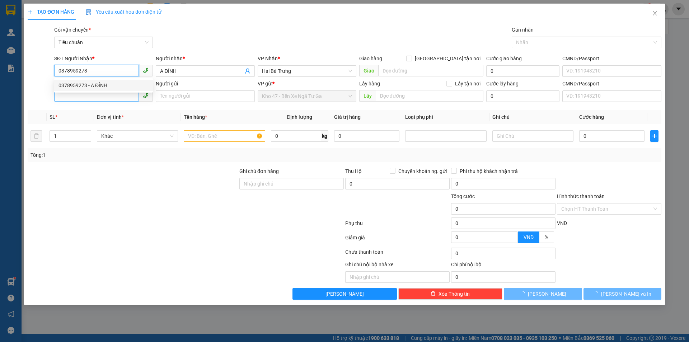
type input "40.000"
type input "0378959273"
click at [121, 95] on input "SĐT Người Gửi" at bounding box center [96, 95] width 85 height 11
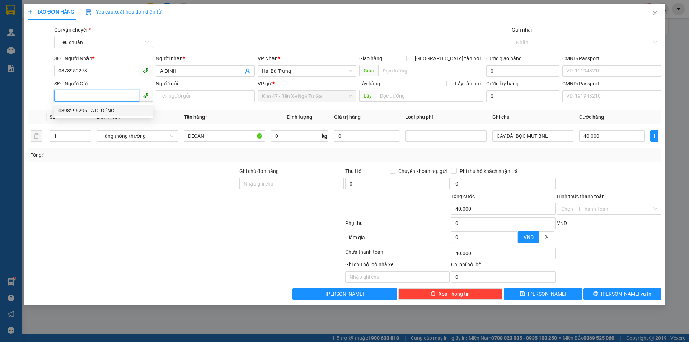
click at [108, 107] on div "0398296296 - A DƯƠNG" at bounding box center [103, 111] width 90 height 8
type input "0398296296"
type input "A DƯƠNG"
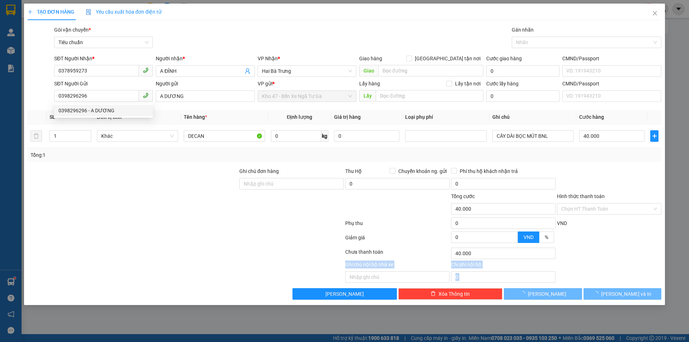
drag, startPoint x: 206, startPoint y: 286, endPoint x: 650, endPoint y: 250, distance: 445.9
click at [206, 286] on div "Transit Pickup Surcharge Ids Transit Deliver Surcharge Ids Transit Deliver Surc…" at bounding box center [344, 163] width 633 height 274
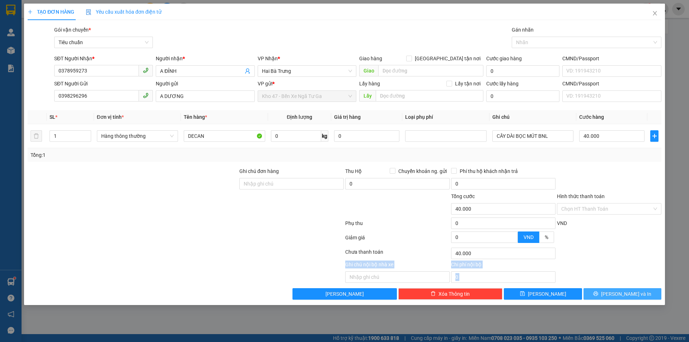
click at [647, 292] on button "[PERSON_NAME] và In" at bounding box center [622, 293] width 78 height 11
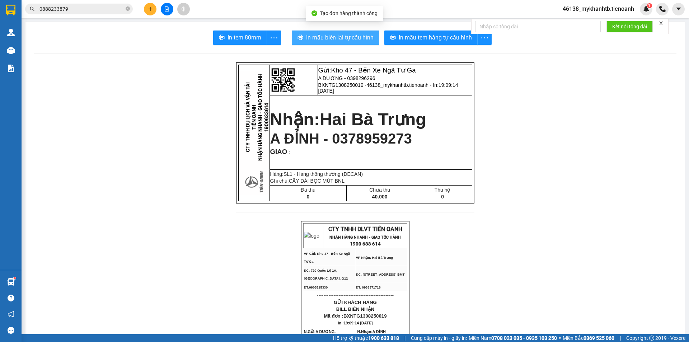
click at [352, 38] on span "In mẫu biên lai tự cấu hình" at bounding box center [339, 37] width 67 height 9
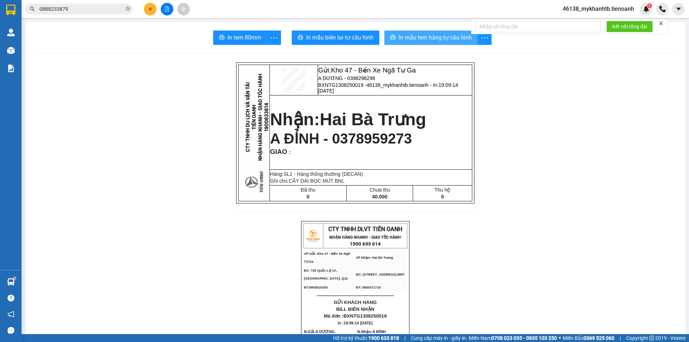
click at [409, 33] on button "In mẫu tem hàng tự cấu hình" at bounding box center [430, 37] width 93 height 14
click at [151, 8] on icon "plus" at bounding box center [150, 8] width 5 height 5
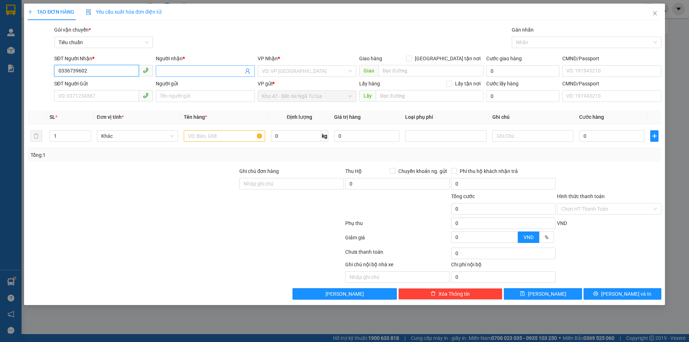
type input "0336739602"
click at [207, 71] on input "Người nhận *" at bounding box center [201, 71] width 83 height 8
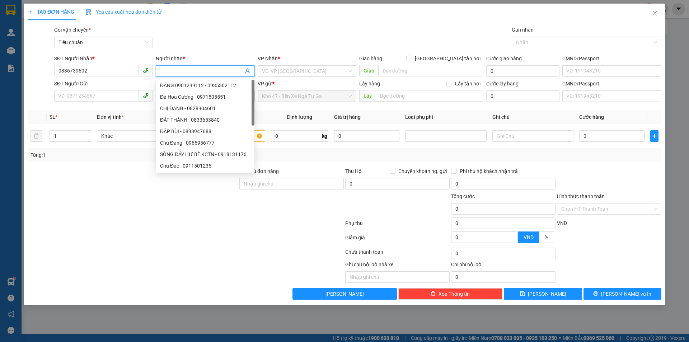
type input "a"
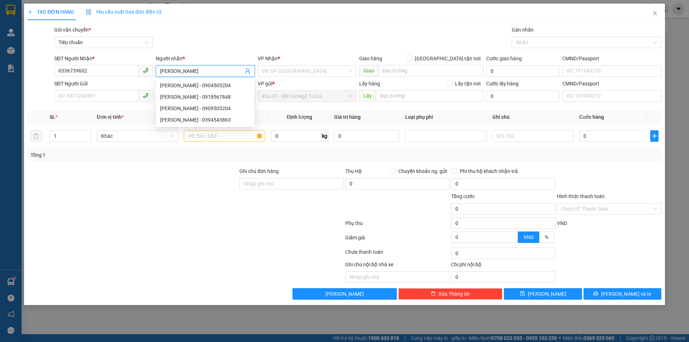
type input "[PERSON_NAME]"
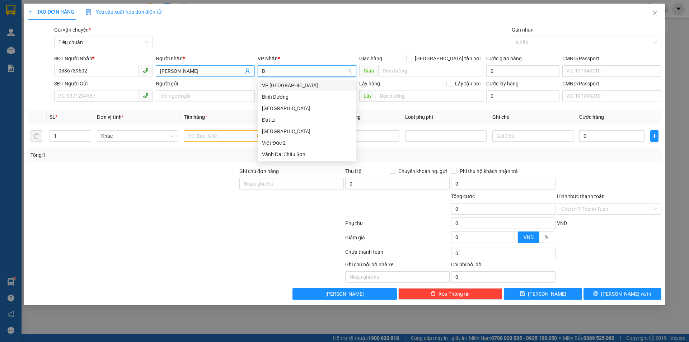
type input "D"
click at [283, 73] on input "ĐÀ" at bounding box center [304, 71] width 85 height 11
type input "HAI"
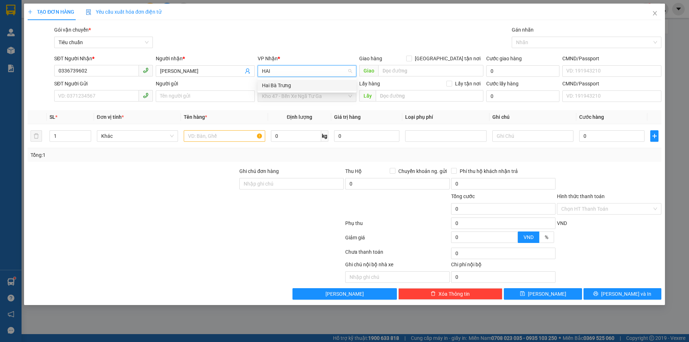
click at [304, 89] on div "Hai Bà Trưng" at bounding box center [307, 85] width 99 height 11
click at [79, 96] on input "SĐT Người Gửi" at bounding box center [96, 95] width 85 height 11
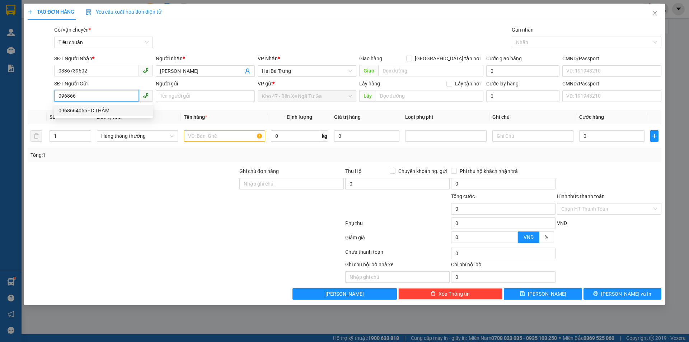
click at [99, 115] on div "0968664055 - C THẮM" at bounding box center [103, 110] width 99 height 11
type input "0968664055"
type input "C THẮM"
type input "70.000"
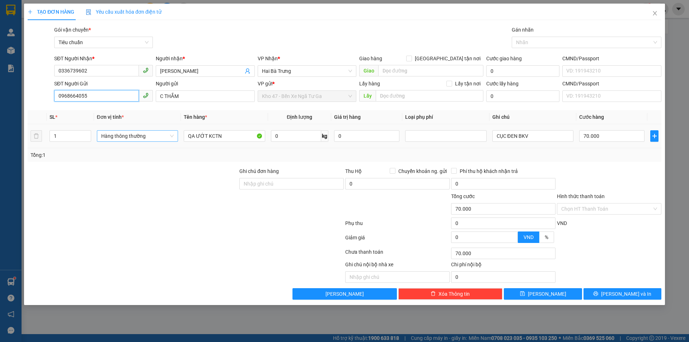
click at [129, 136] on span "Hàng thông thường" at bounding box center [137, 136] width 72 height 11
type input "0968664055"
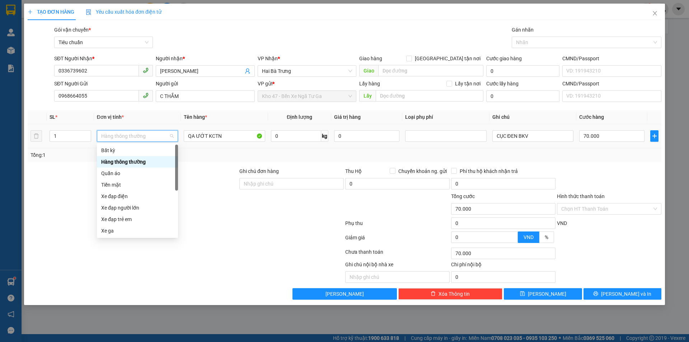
type input "Q"
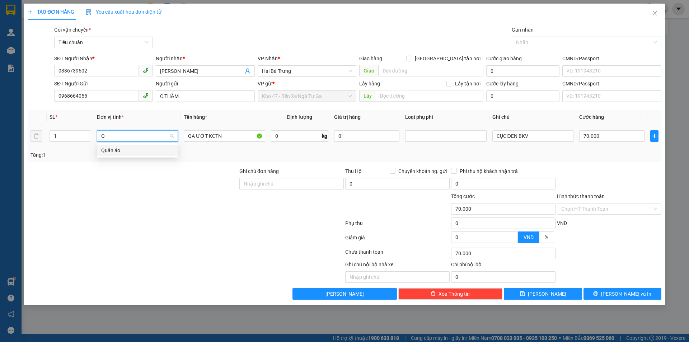
click at [150, 149] on div "Quần áo" at bounding box center [137, 150] width 72 height 8
click at [162, 182] on div at bounding box center [133, 179] width 212 height 25
type input "0"
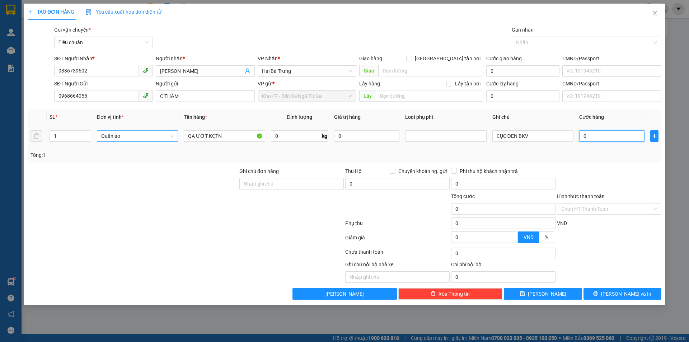
click at [606, 139] on input "0" at bounding box center [611, 135] width 65 height 11
type input "3"
type input "30"
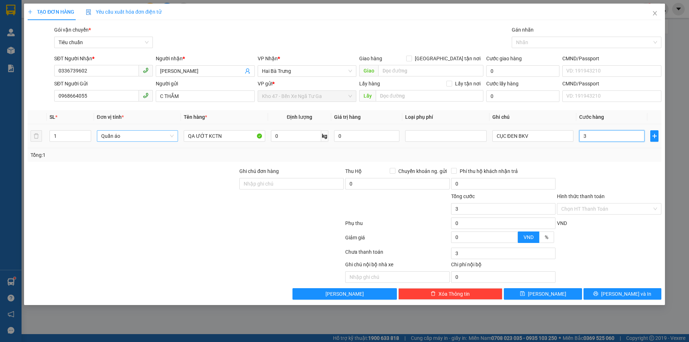
type input "30"
type input "30.000"
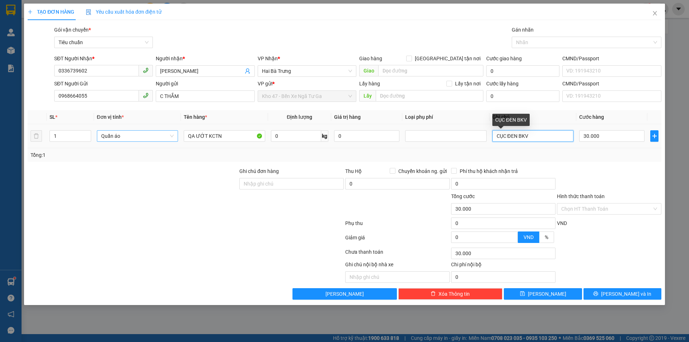
click at [531, 134] on input "CỤC ĐEN BKV" at bounding box center [532, 135] width 81 height 11
type input "CỤC ĐEN"
click at [616, 291] on button "[PERSON_NAME] và In" at bounding box center [622, 293] width 78 height 11
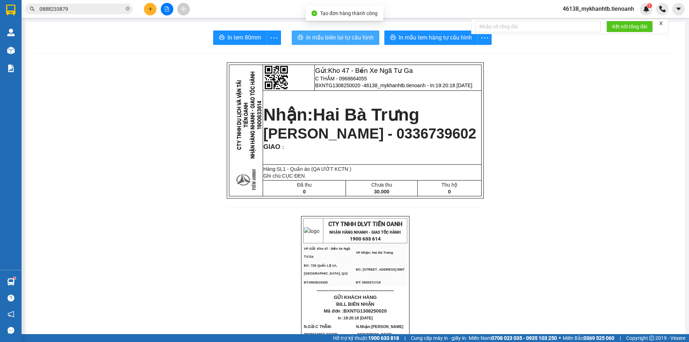
click at [327, 34] on span "In mẫu biên lai tự cấu hình" at bounding box center [339, 37] width 67 height 9
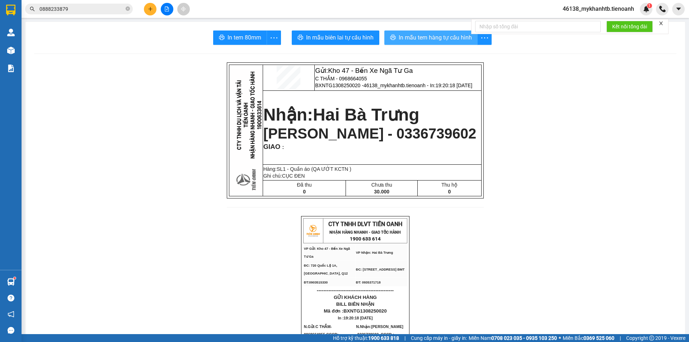
click at [412, 30] on button "In mẫu tem hàng tự cấu hình" at bounding box center [430, 37] width 93 height 14
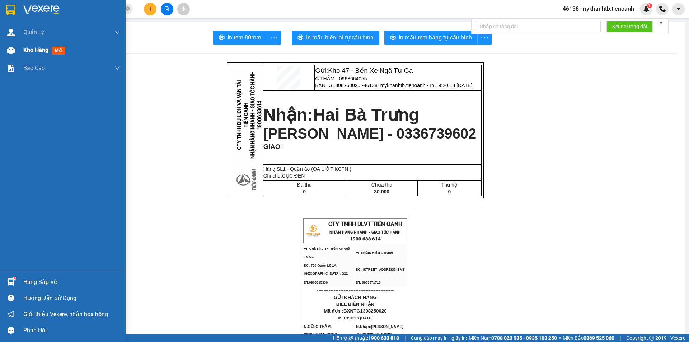
click at [18, 50] on div "Kho hàng mới" at bounding box center [63, 50] width 126 height 18
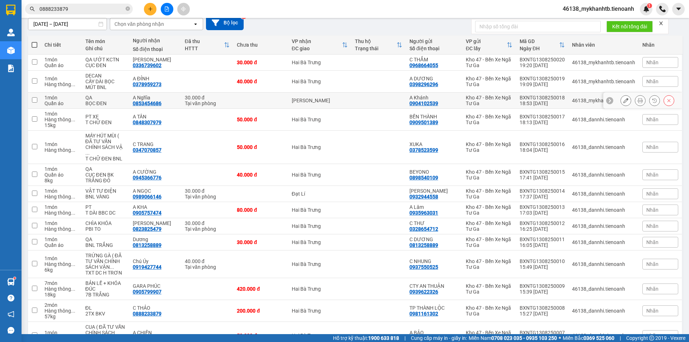
scroll to position [72, 0]
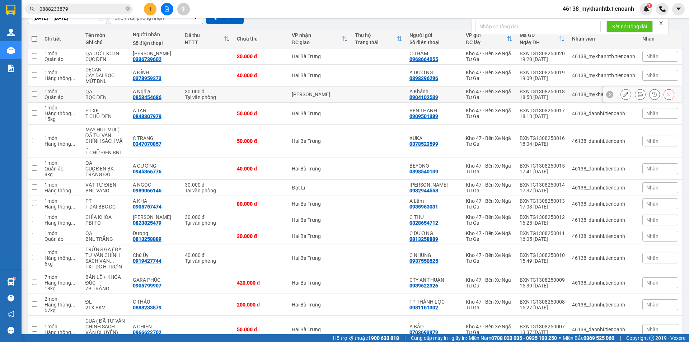
click at [256, 97] on td at bounding box center [260, 94] width 55 height 16
checkbox input "true"
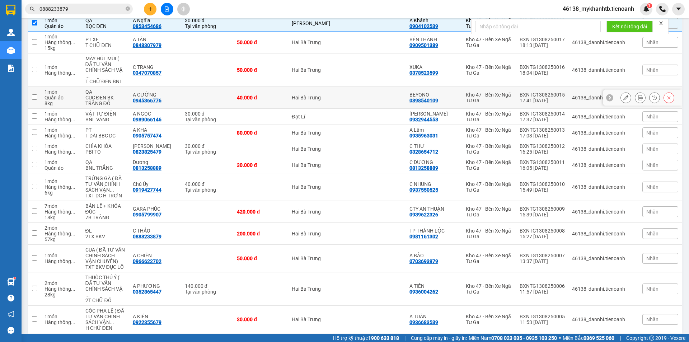
scroll to position [143, 0]
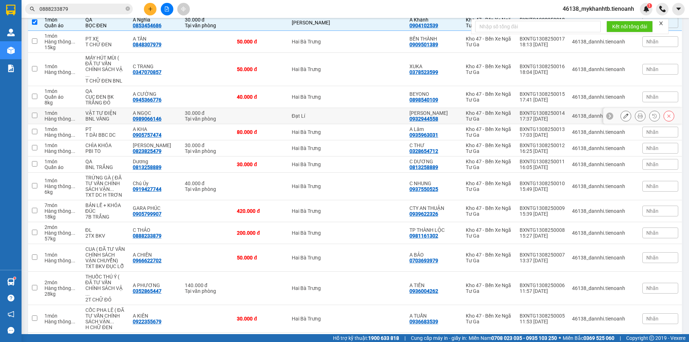
click at [341, 108] on td "Đạt Lí" at bounding box center [319, 116] width 63 height 16
checkbox input "true"
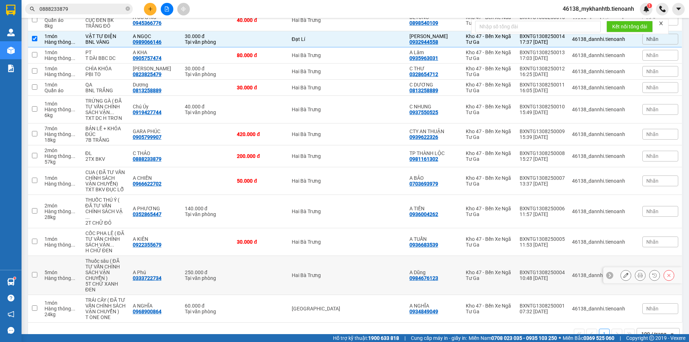
scroll to position [221, 0]
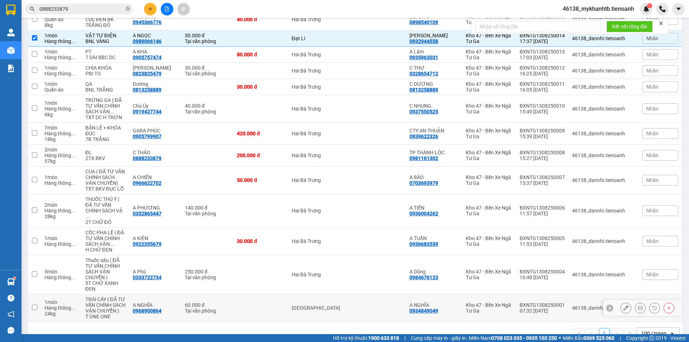
click at [424, 308] on div "0934849049" at bounding box center [423, 311] width 29 height 6
click at [316, 305] on div "[GEOGRAPHIC_DATA]" at bounding box center [320, 308] width 56 height 6
checkbox input "true"
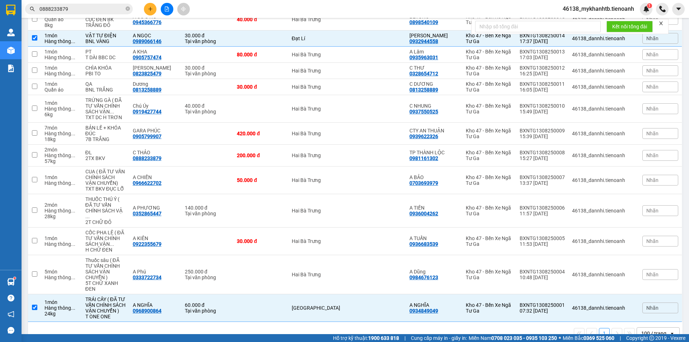
click at [655, 330] on div "100 / trang" at bounding box center [653, 333] width 25 height 7
click at [111, 150] on div "ĐL" at bounding box center [105, 153] width 40 height 6
checkbox input "true"
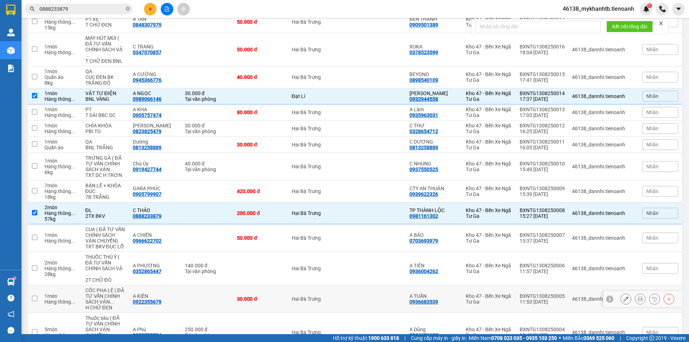
scroll to position [149, 0]
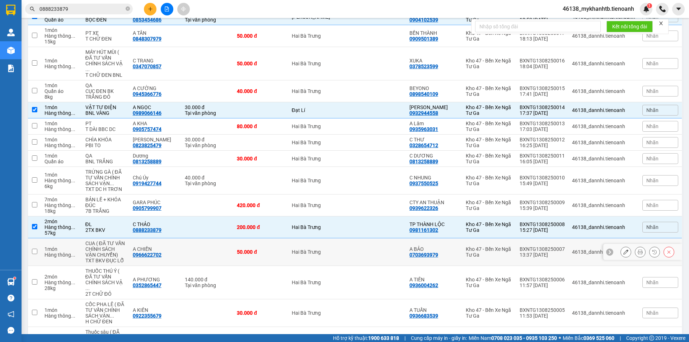
click at [126, 245] on div "CUA ( ĐÃ TƯ VẤN CHÍNH SÁCH VẬN CHUYỂN)" at bounding box center [105, 248] width 40 height 17
checkbox input "true"
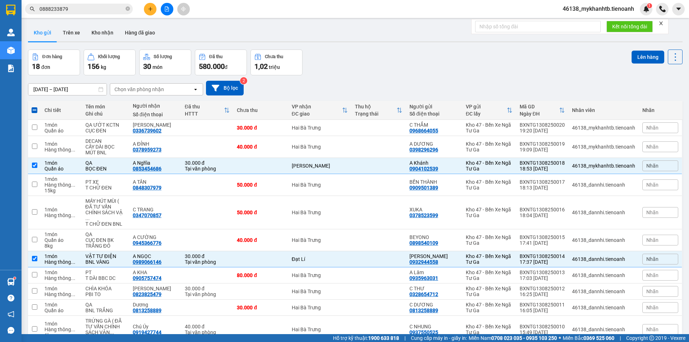
scroll to position [0, 0]
click at [654, 59] on button "Lên hàng" at bounding box center [647, 57] width 33 height 13
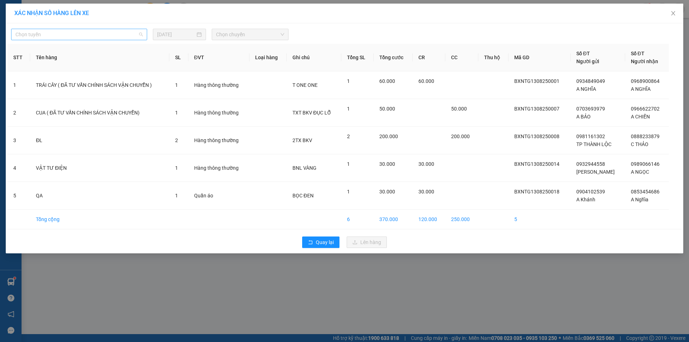
click at [92, 30] on span "Chọn tuyến" at bounding box center [78, 34] width 127 height 11
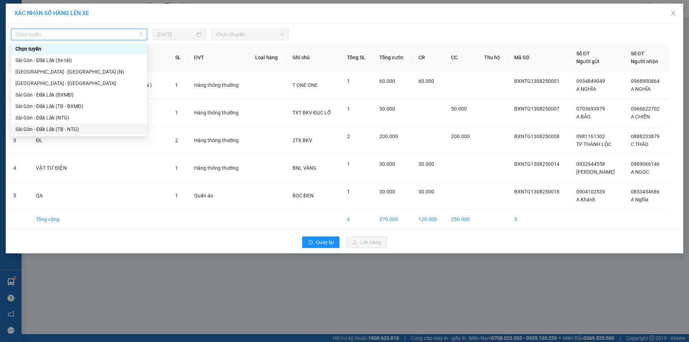
click at [81, 129] on div "Sài Gòn - Đăk Lăk (TB - NTG)" at bounding box center [78, 129] width 127 height 8
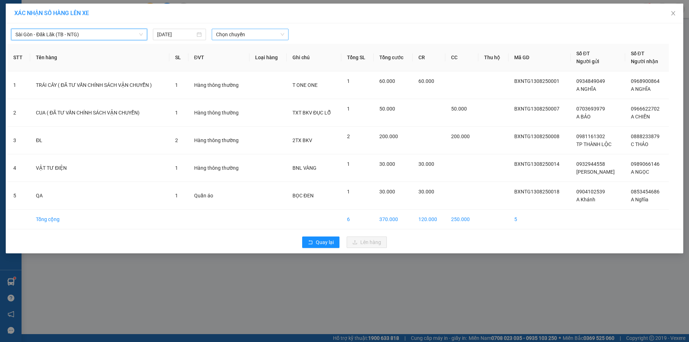
click at [220, 36] on span "Chọn chuyến" at bounding box center [250, 34] width 68 height 11
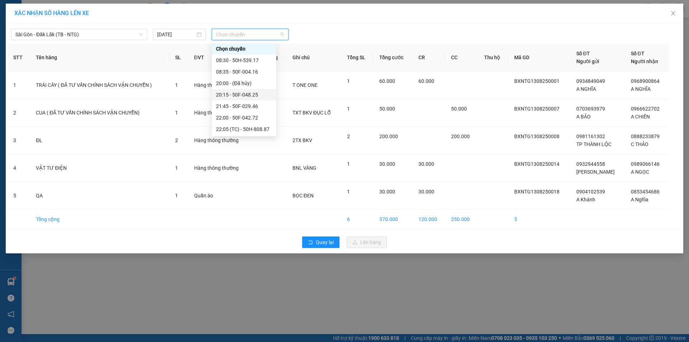
click at [254, 95] on div "20:15 - 50F-048.25" at bounding box center [244, 95] width 56 height 8
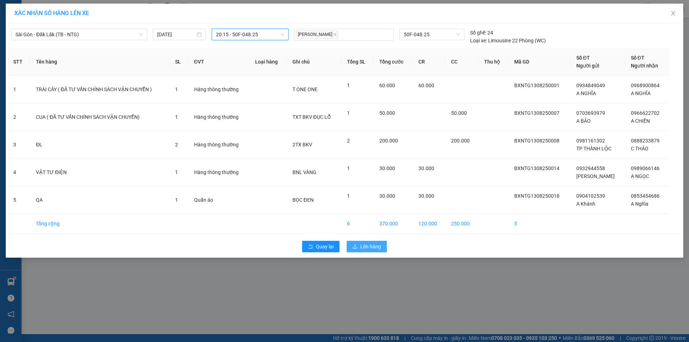
click at [361, 245] on span "Lên hàng" at bounding box center [370, 246] width 21 height 8
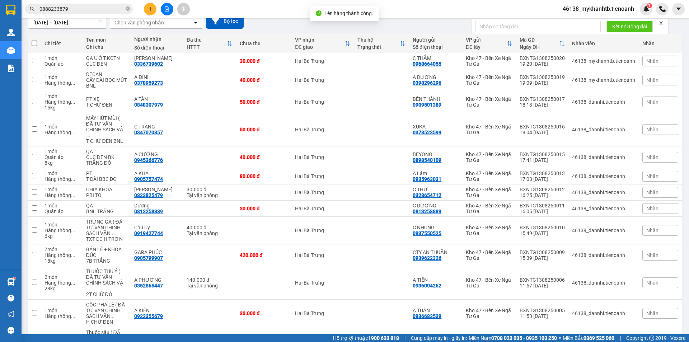
scroll to position [4, 0]
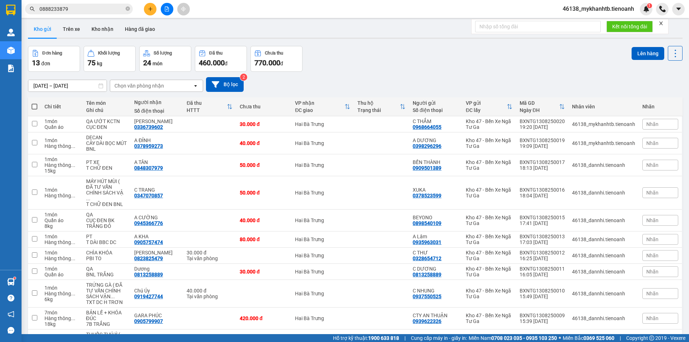
click at [32, 107] on span at bounding box center [35, 107] width 6 height 6
click at [34, 103] on input "checkbox" at bounding box center [34, 103] width 0 height 0
checkbox input "true"
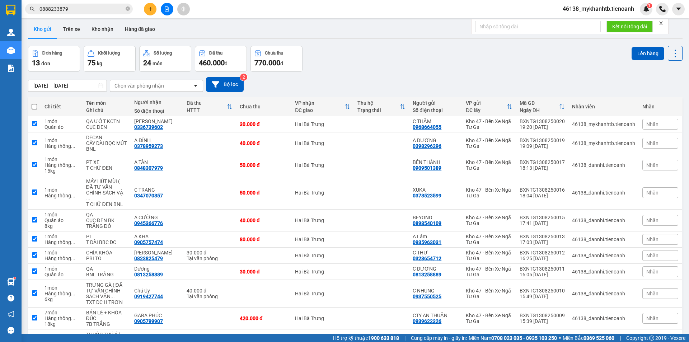
checkbox input "true"
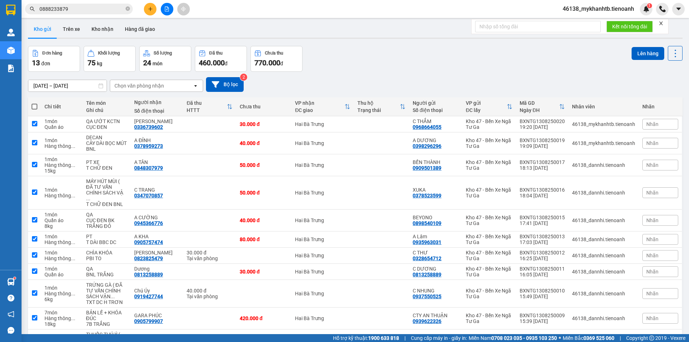
checkbox input "true"
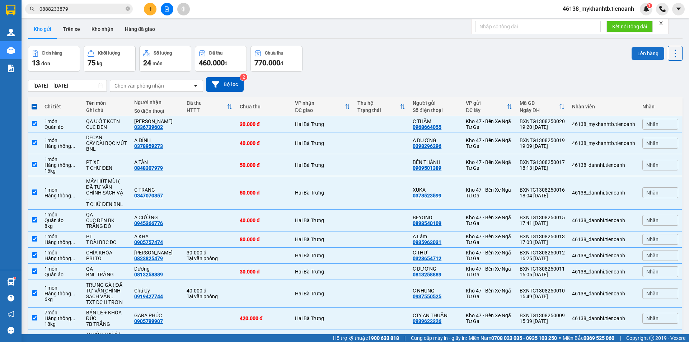
click at [640, 53] on button "Lên hàng" at bounding box center [647, 53] width 33 height 13
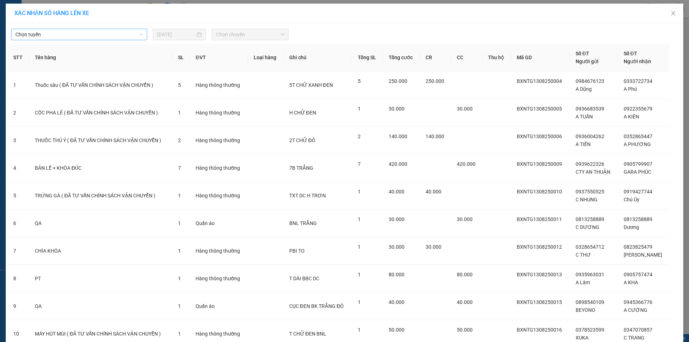
click at [116, 34] on span "Chọn tuyến" at bounding box center [78, 34] width 127 height 11
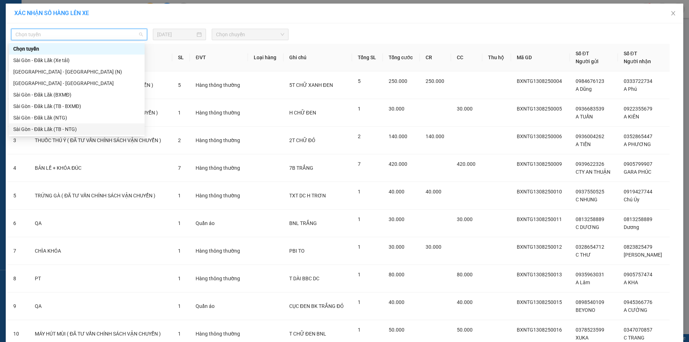
click at [86, 128] on div "Sài Gòn - Đăk Lăk (TB - NTG)" at bounding box center [76, 129] width 127 height 8
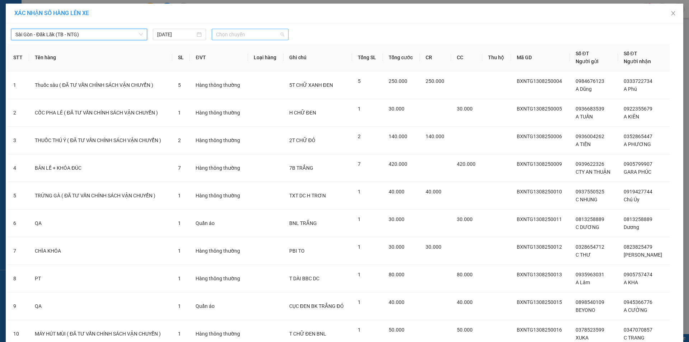
click at [239, 32] on span "Chọn chuyến" at bounding box center [250, 34] width 68 height 11
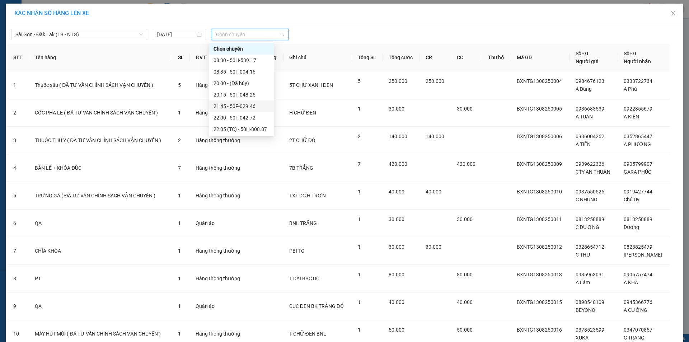
click at [253, 103] on div "21:45 - 50F-029.46" at bounding box center [241, 106] width 56 height 8
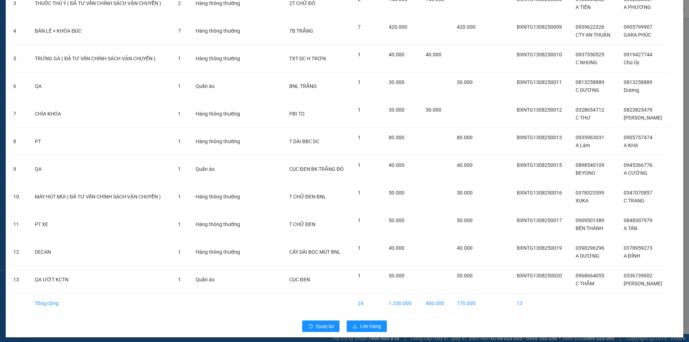
scroll to position [145, 0]
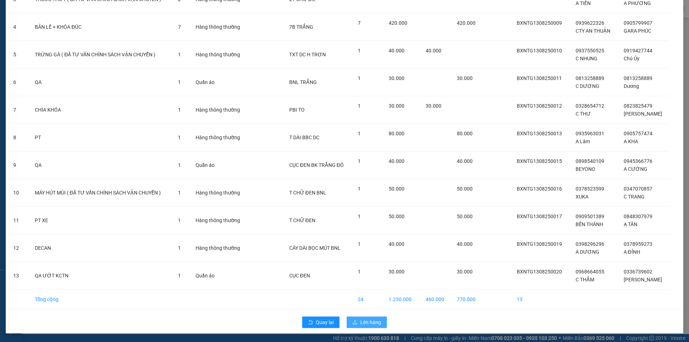
click at [363, 322] on span "Lên hàng" at bounding box center [370, 322] width 21 height 8
